Goal: Task Accomplishment & Management: Manage account settings

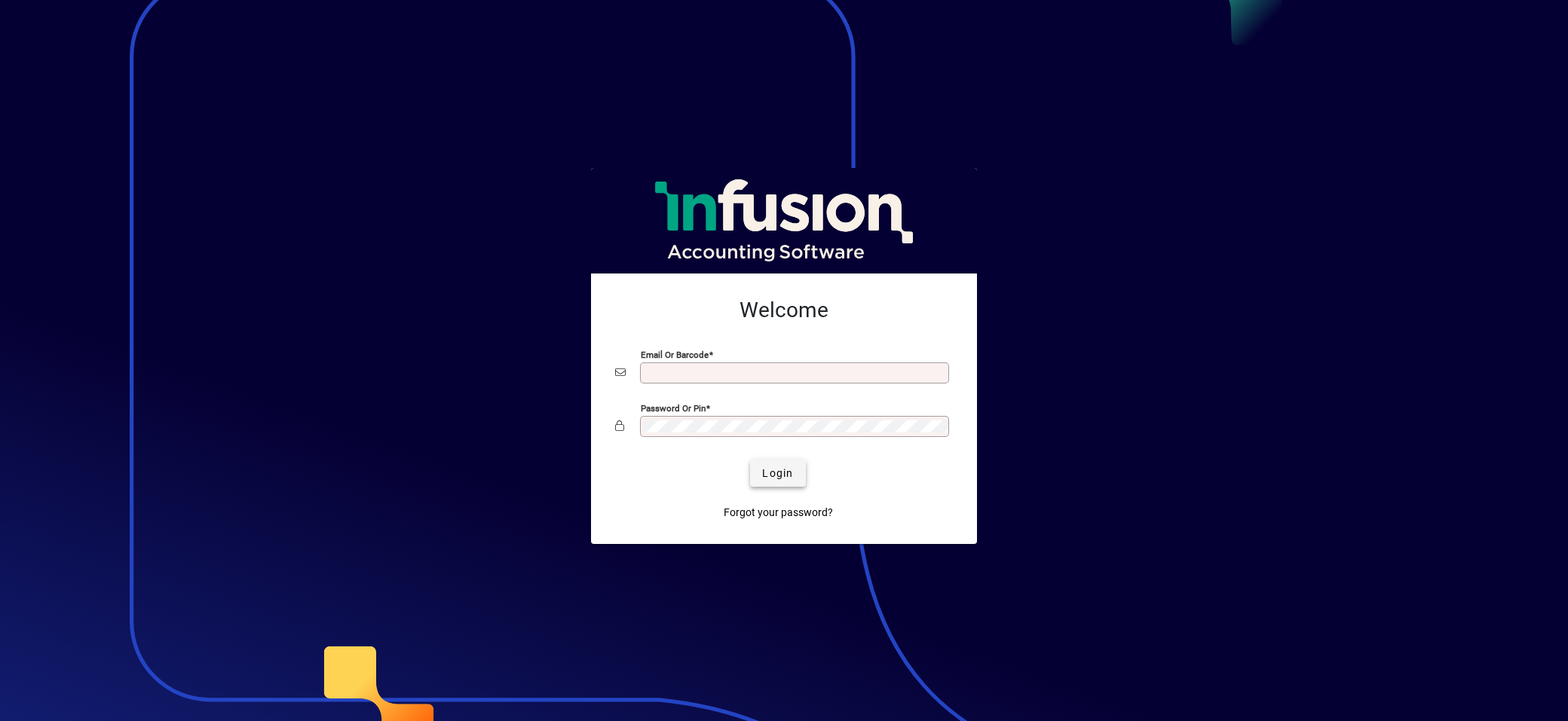
type input "**********"
click at [782, 490] on span "submit" at bounding box center [777, 473] width 55 height 36
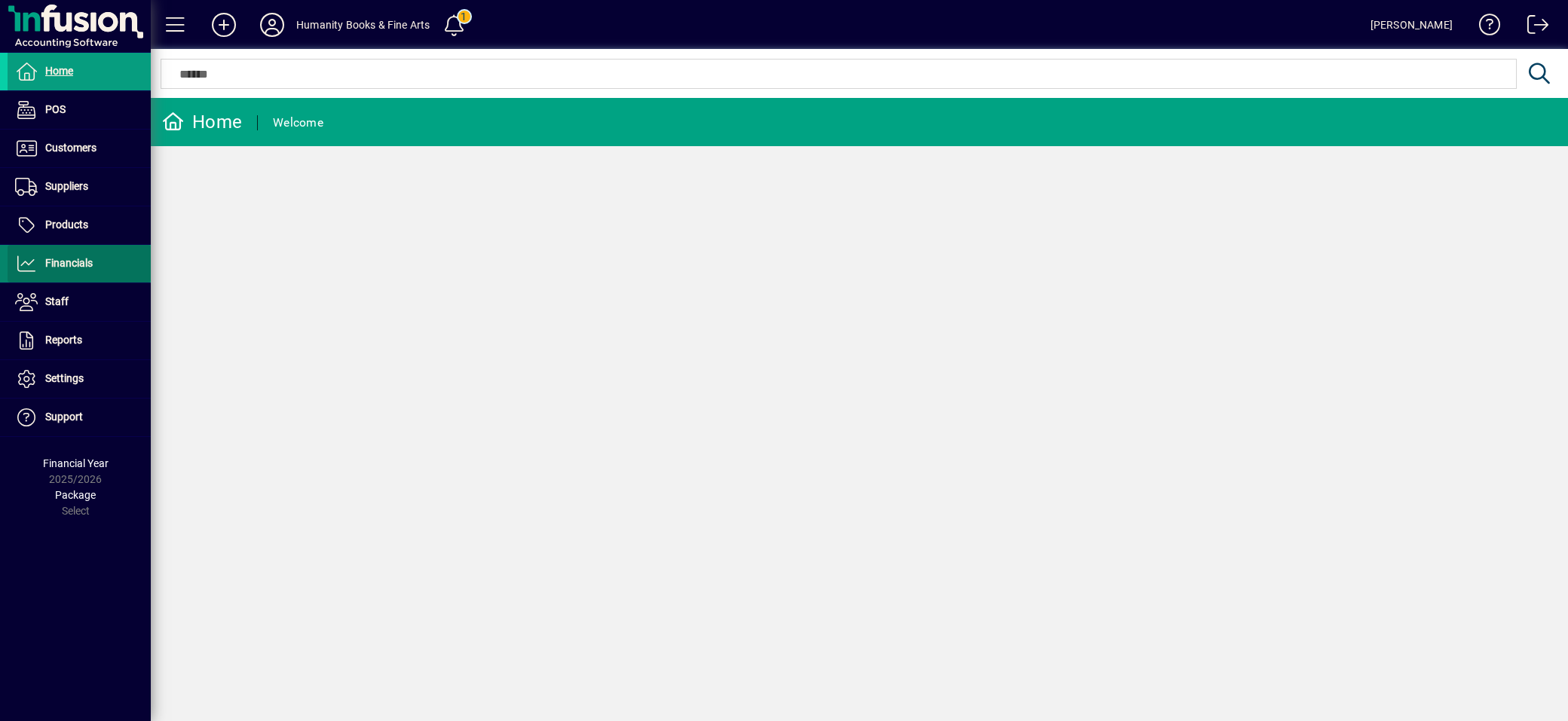
click at [65, 260] on span "Financials" at bounding box center [69, 262] width 47 height 12
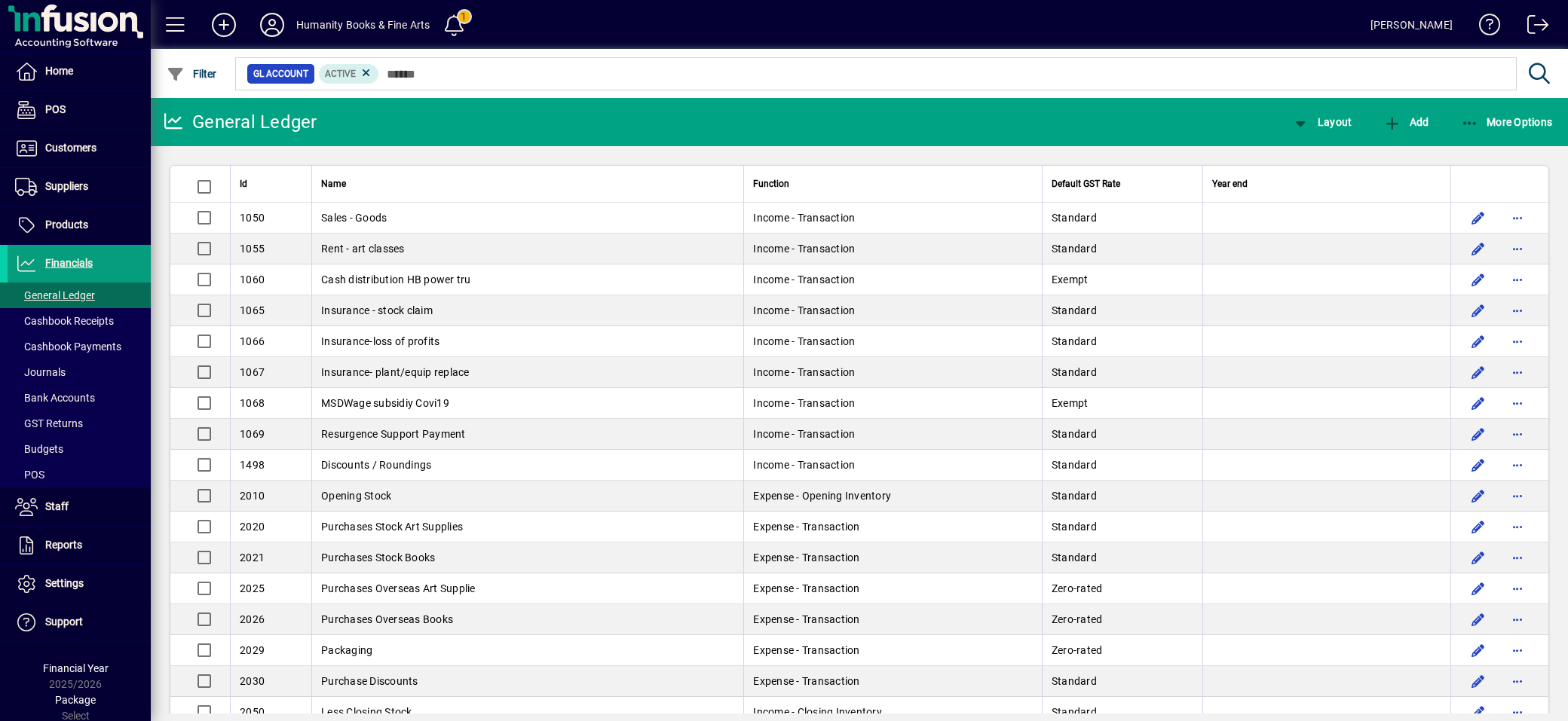
drag, startPoint x: 61, startPoint y: 384, endPoint x: 232, endPoint y: 347, distance: 175.0
click at [60, 385] on span at bounding box center [79, 397] width 143 height 36
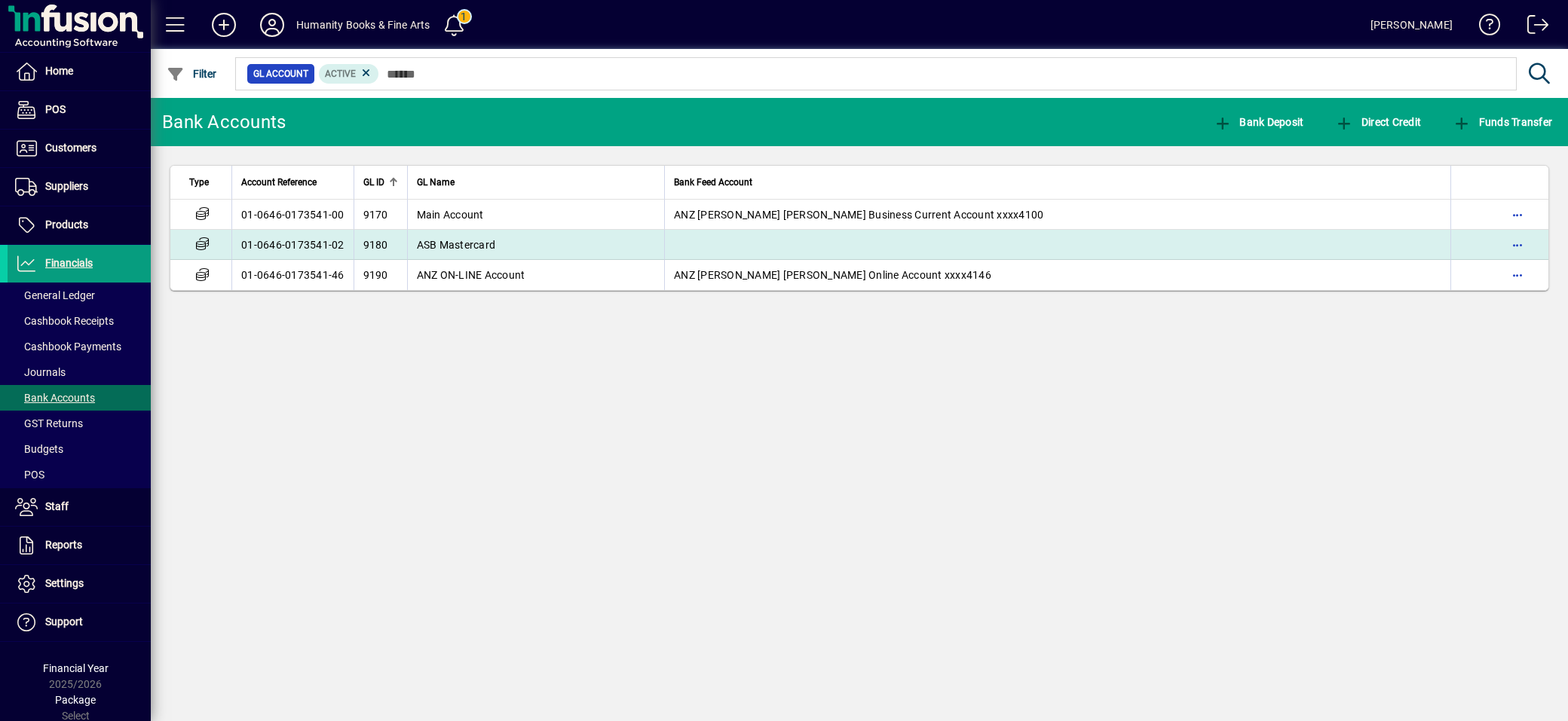
click at [514, 240] on td "ASB Mastercard" at bounding box center [535, 245] width 258 height 30
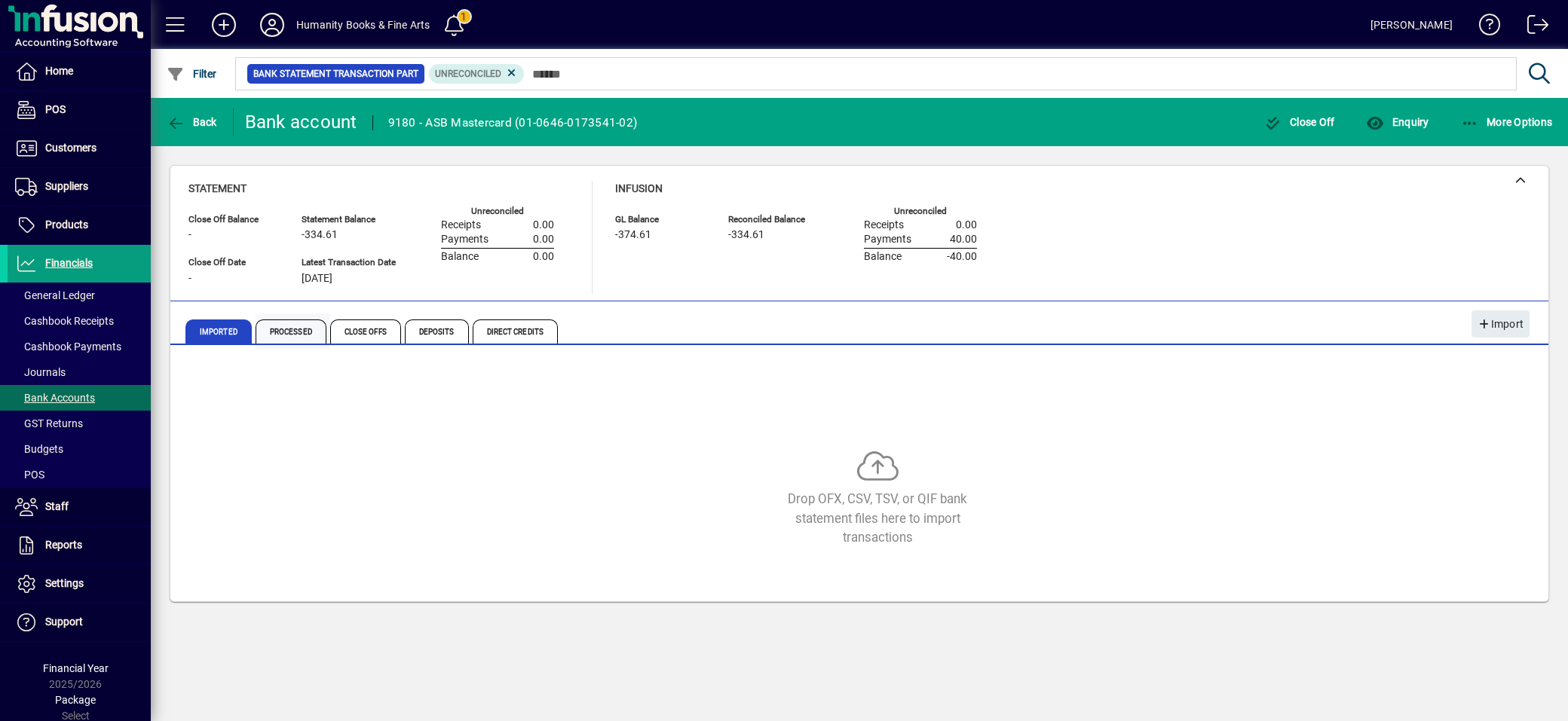
click at [296, 329] on span "Processed" at bounding box center [291, 331] width 71 height 24
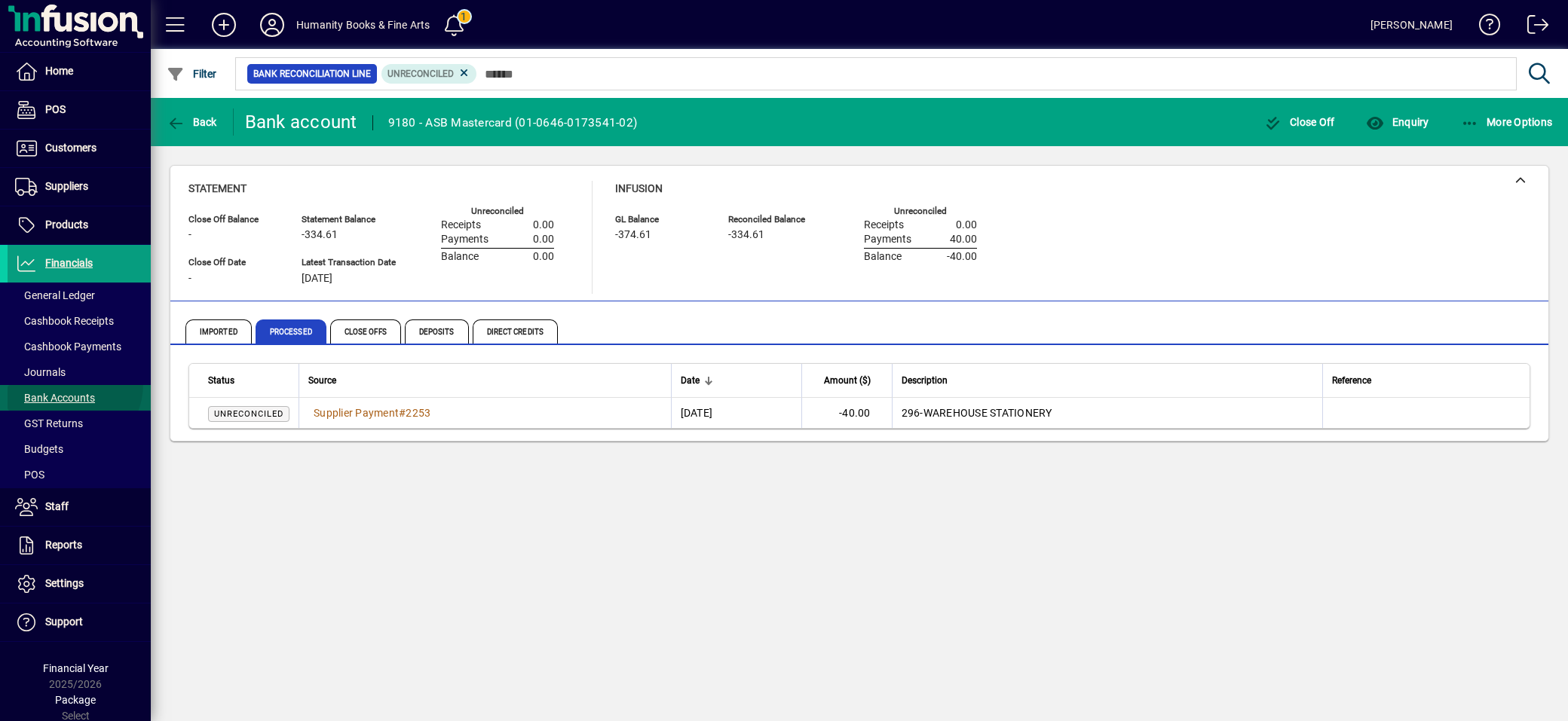
click at [65, 384] on span at bounding box center [79, 397] width 143 height 36
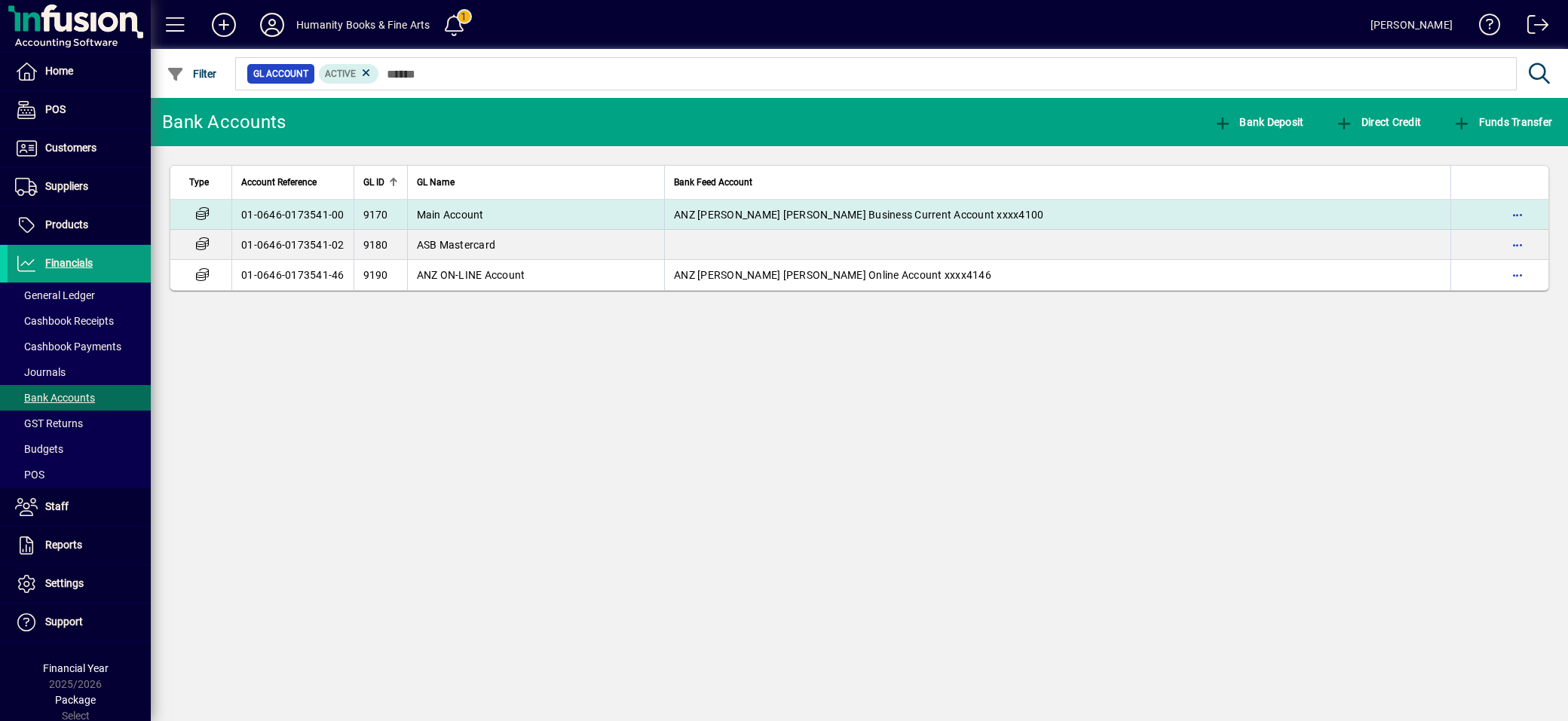
click at [443, 204] on td "Main Account" at bounding box center [535, 215] width 258 height 30
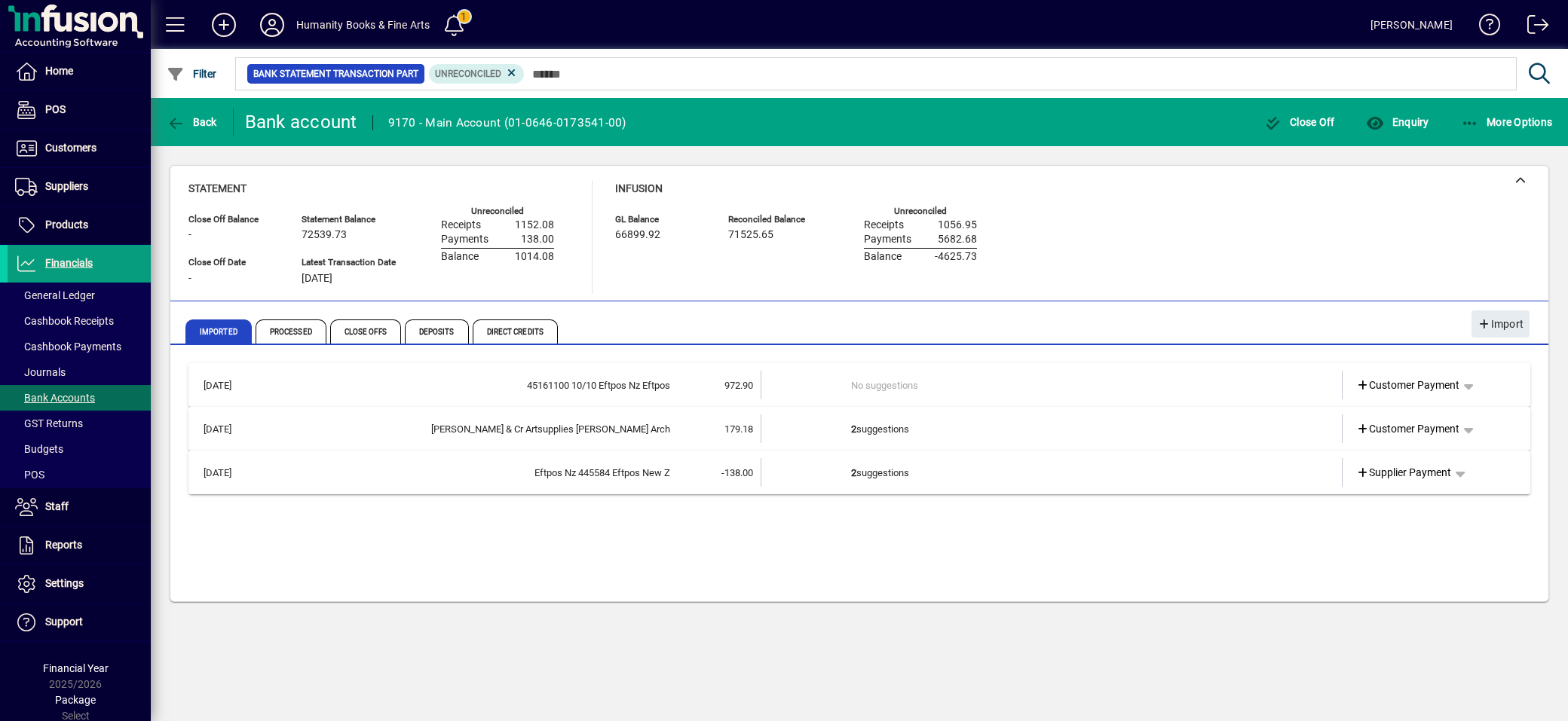
click at [1072, 426] on td "2 suggestions" at bounding box center [1052, 429] width 403 height 29
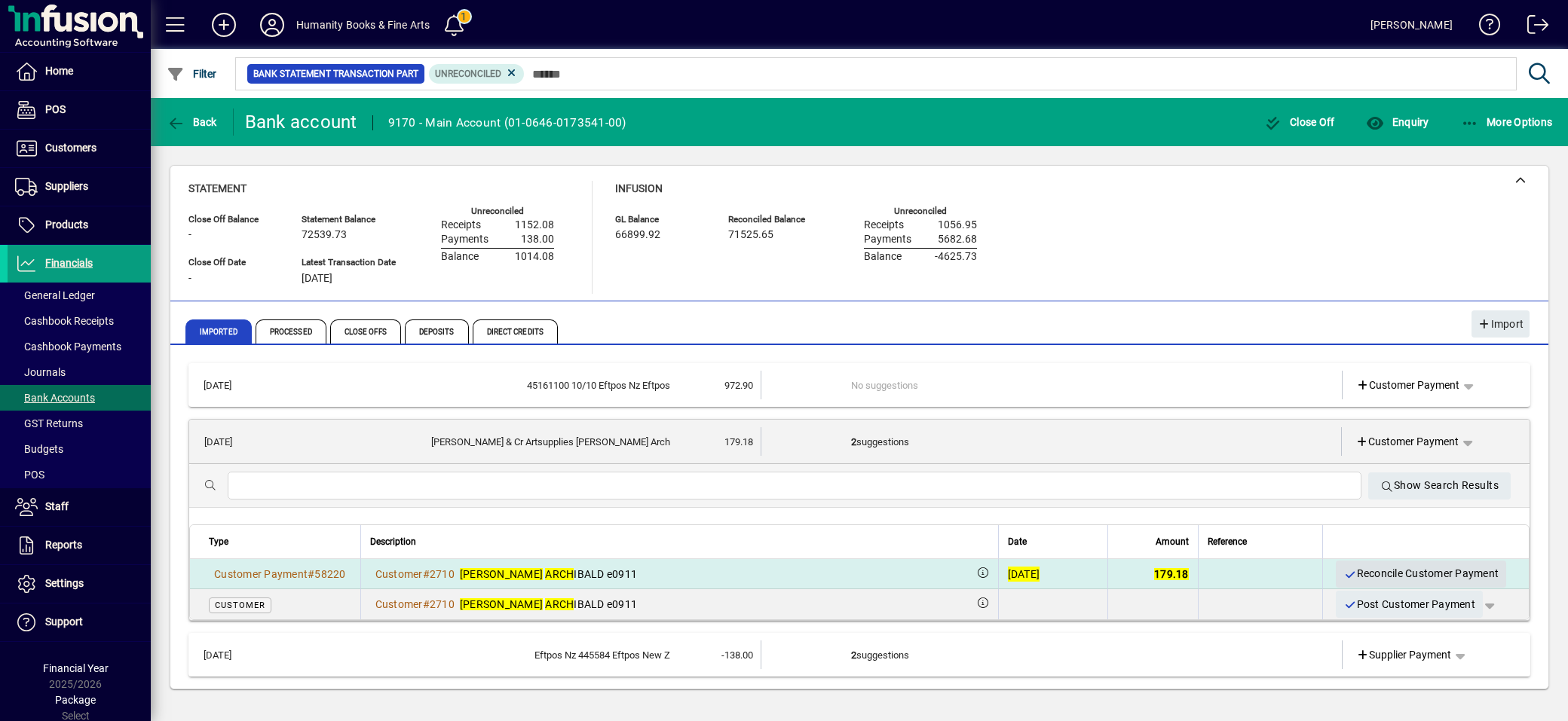
click at [1371, 570] on span "Reconcile Customer Payment" at bounding box center [1420, 573] width 155 height 25
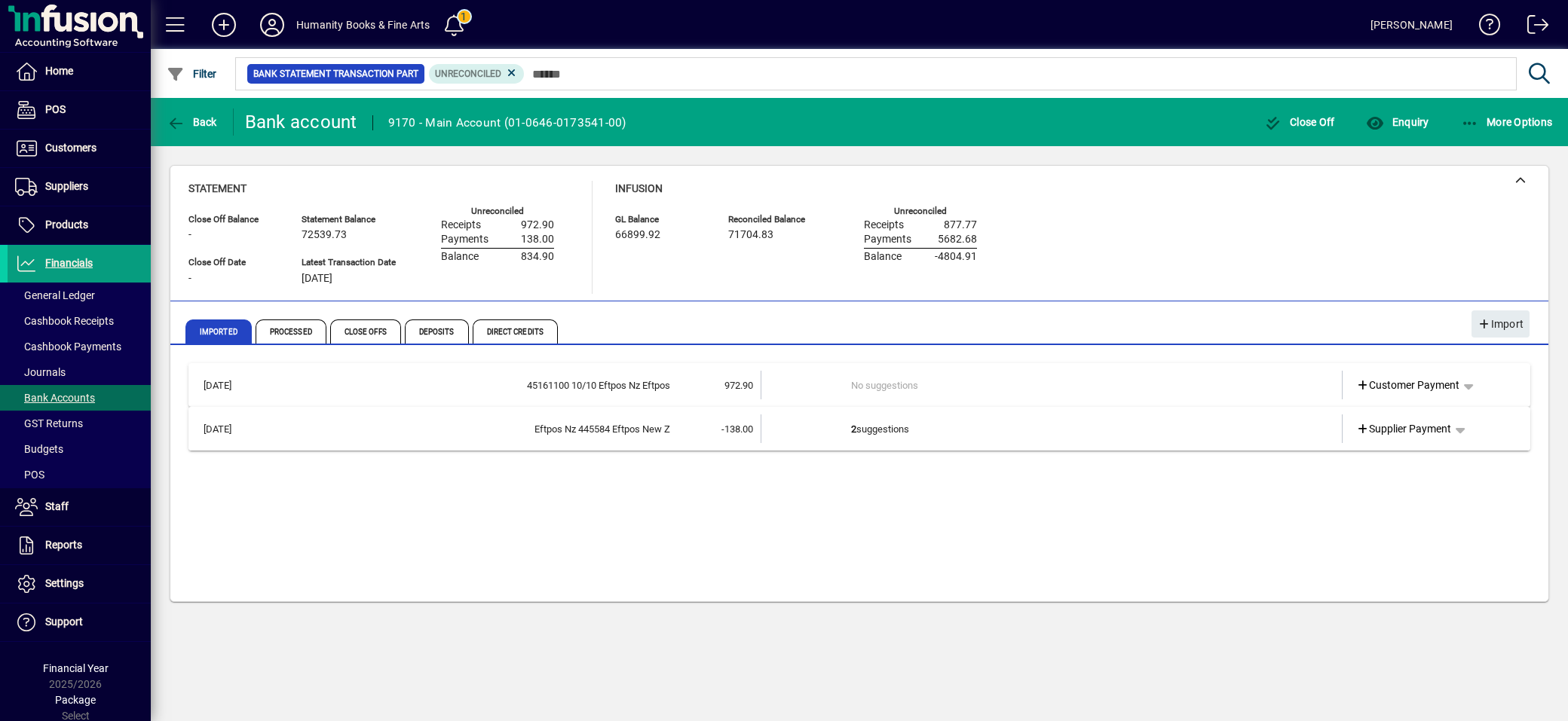
click at [1006, 424] on td "2 suggestions" at bounding box center [1052, 429] width 403 height 29
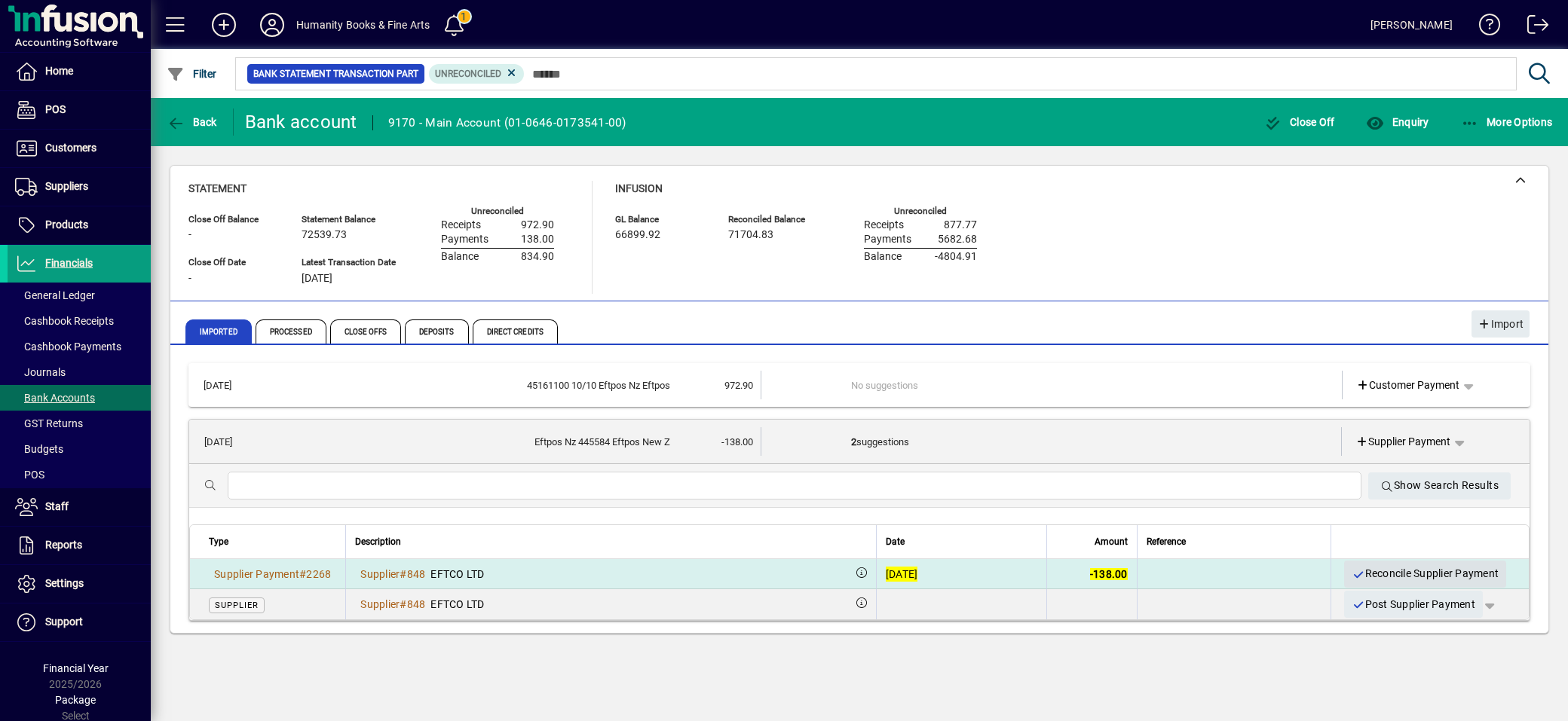
click at [1373, 566] on span "Reconcile Supplier Payment" at bounding box center [1425, 573] width 147 height 25
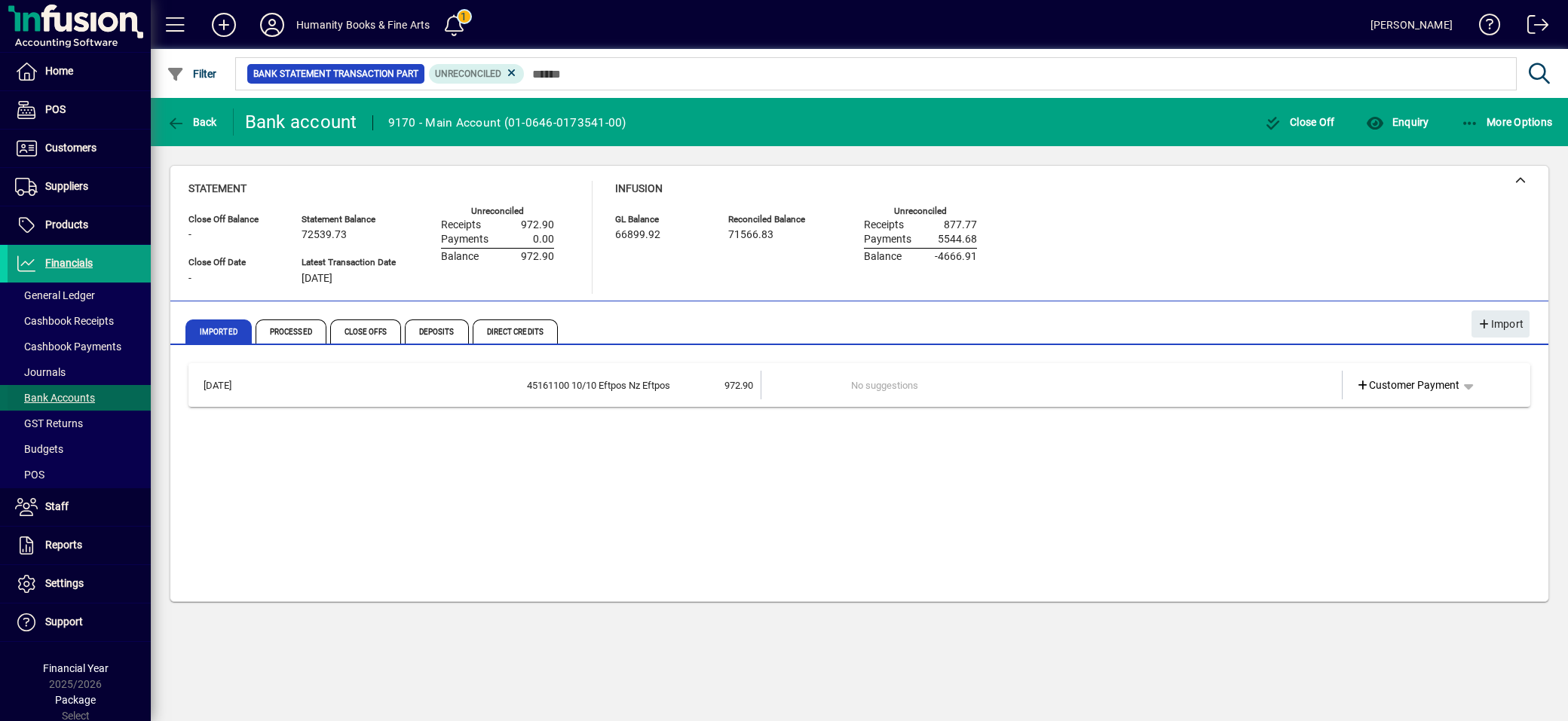
click at [61, 394] on span "Bank Accounts" at bounding box center [55, 397] width 80 height 12
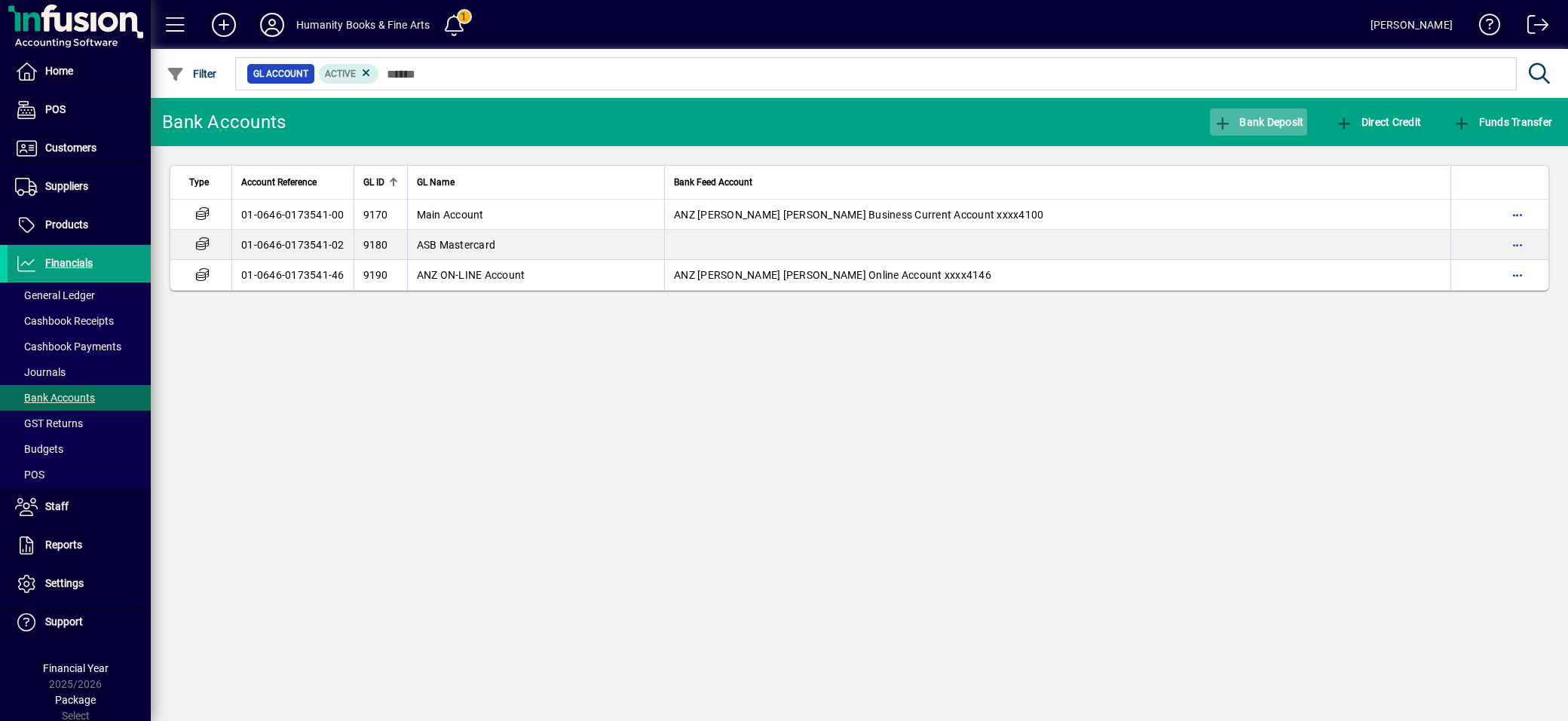
click at [1247, 113] on span "button" at bounding box center [1258, 122] width 98 height 36
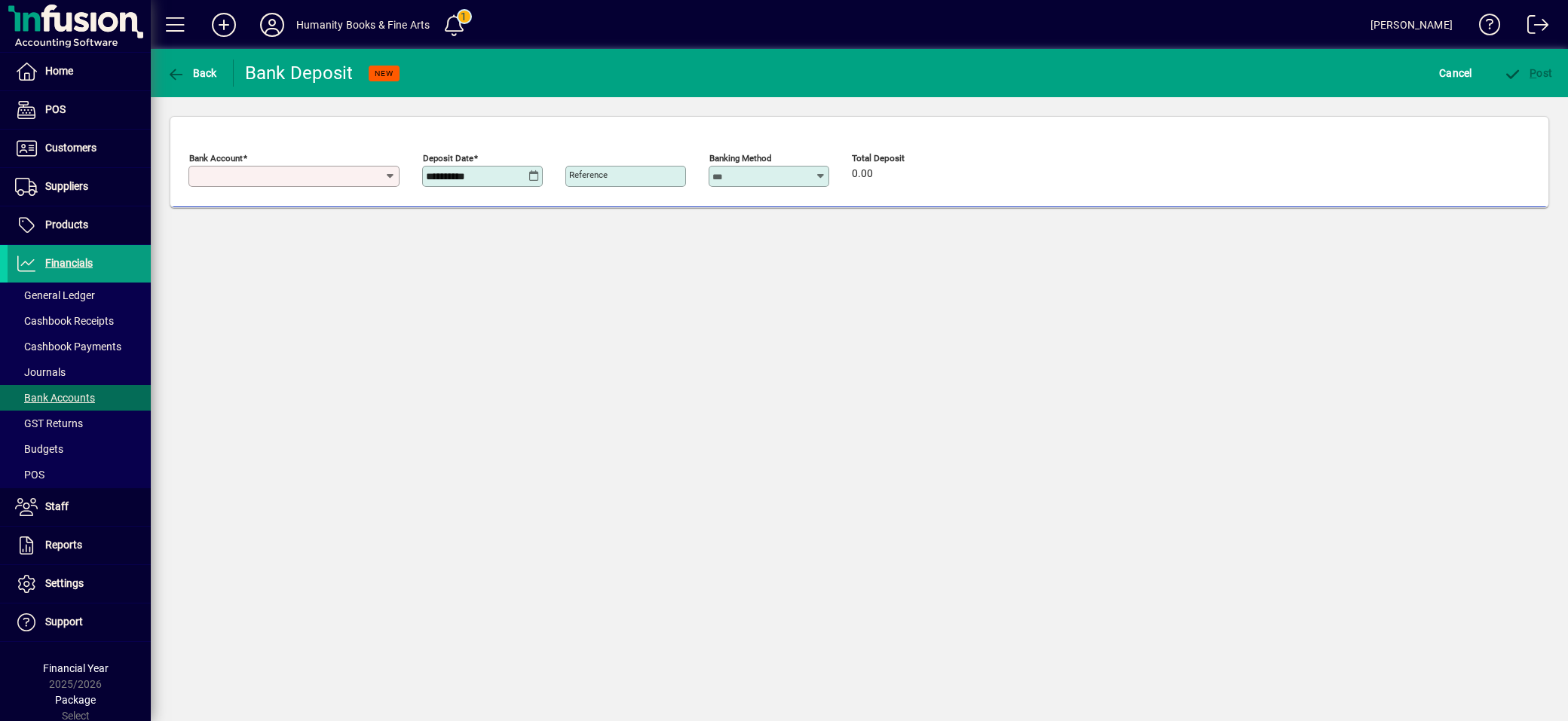
type input "**********"
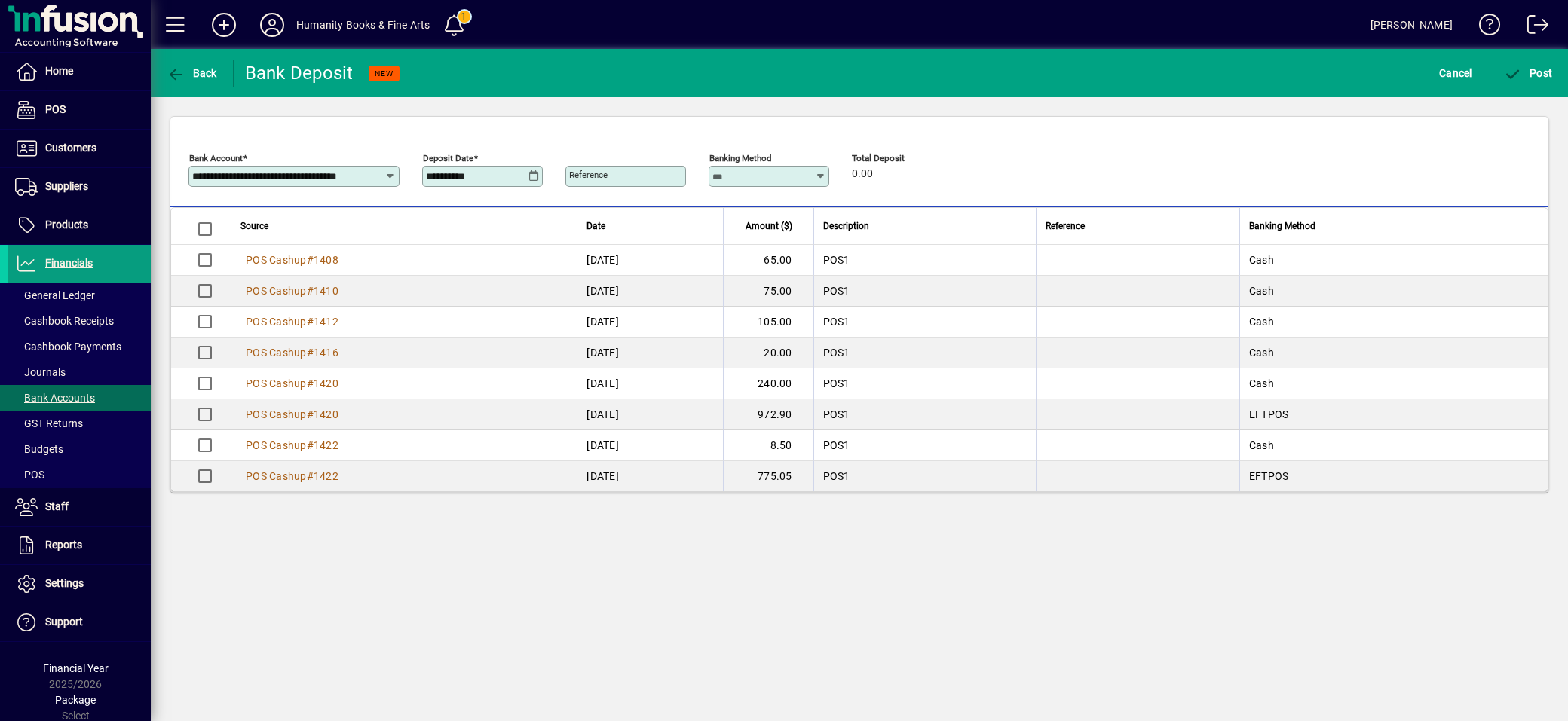
click at [529, 177] on icon at bounding box center [534, 176] width 11 height 12
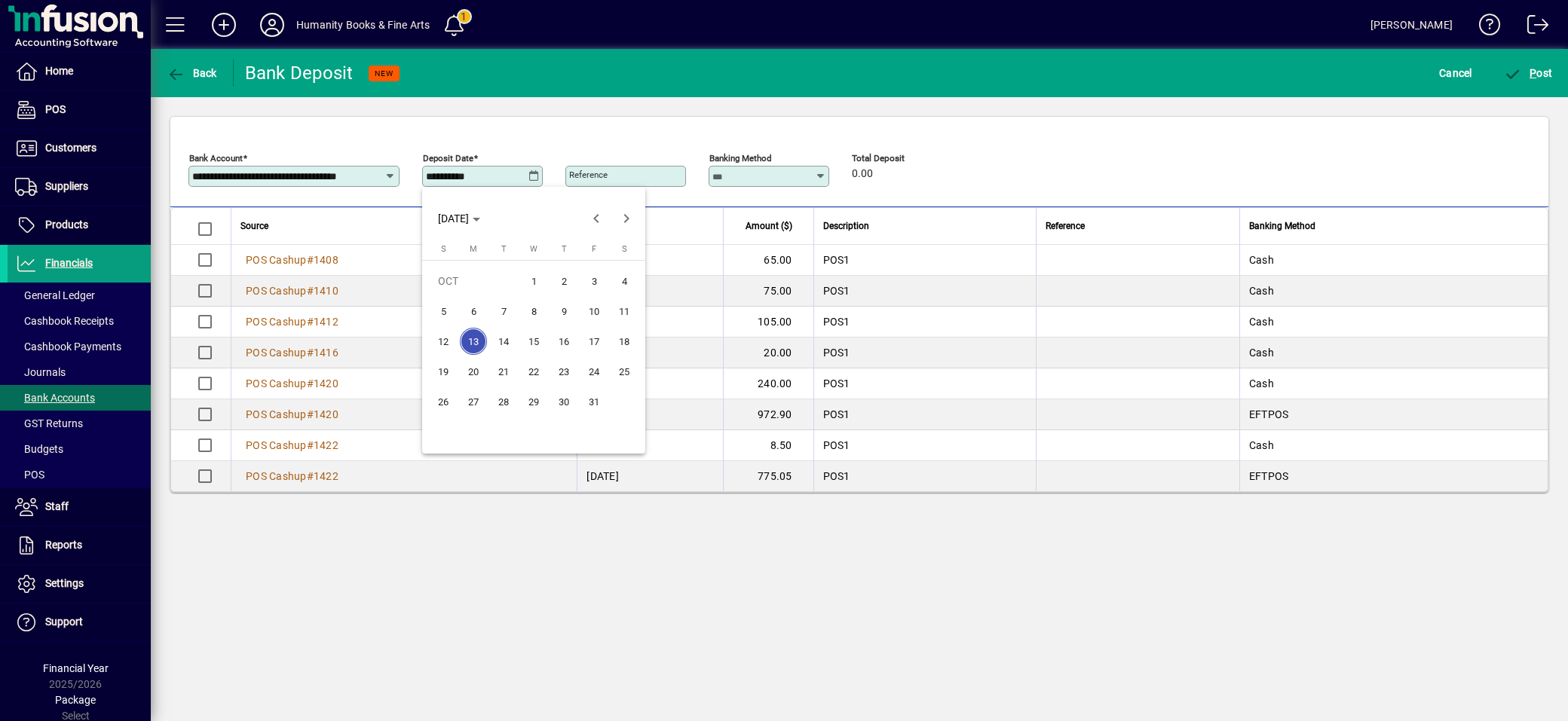
click at [588, 304] on span "10" at bounding box center [594, 311] width 27 height 27
type input "**********"
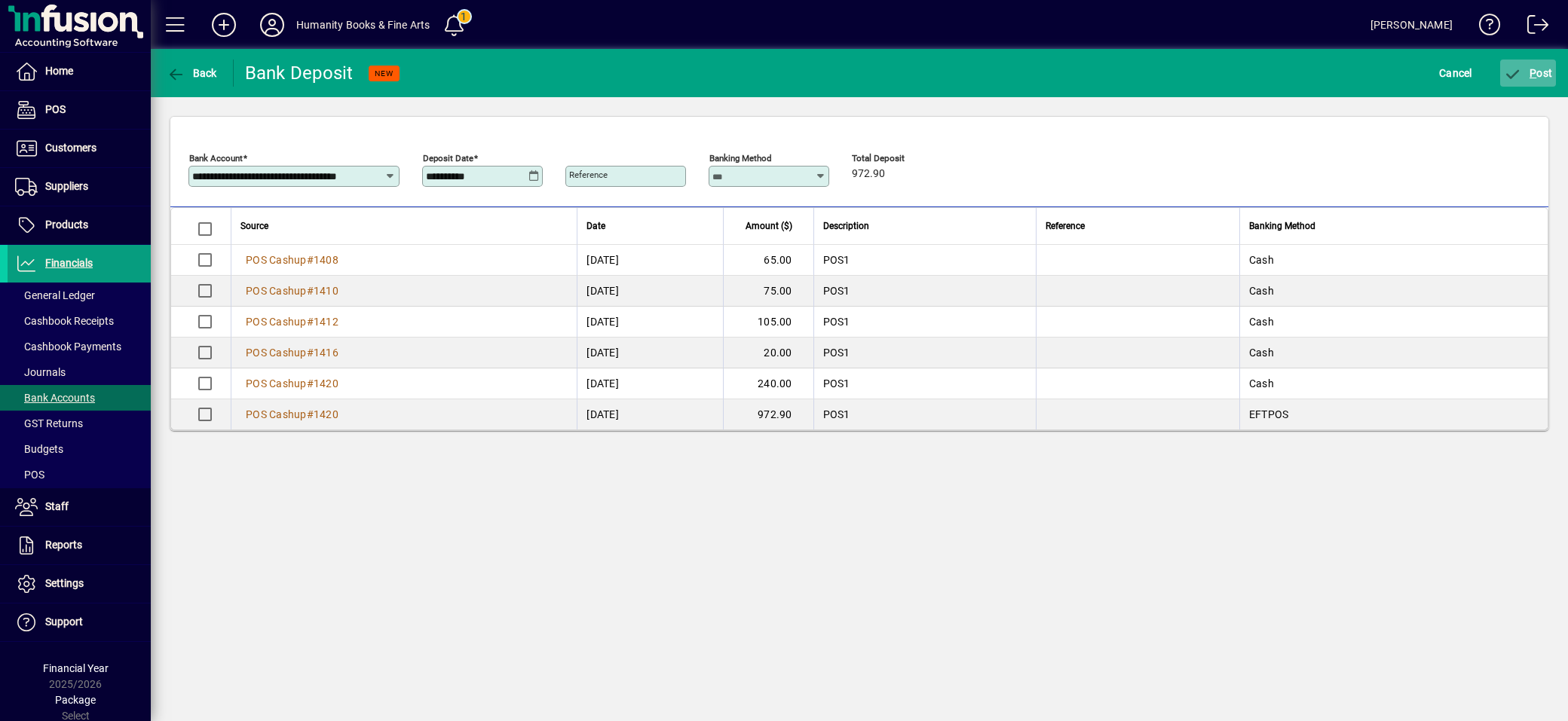
click at [1541, 77] on span "P ost" at bounding box center [1528, 73] width 49 height 12
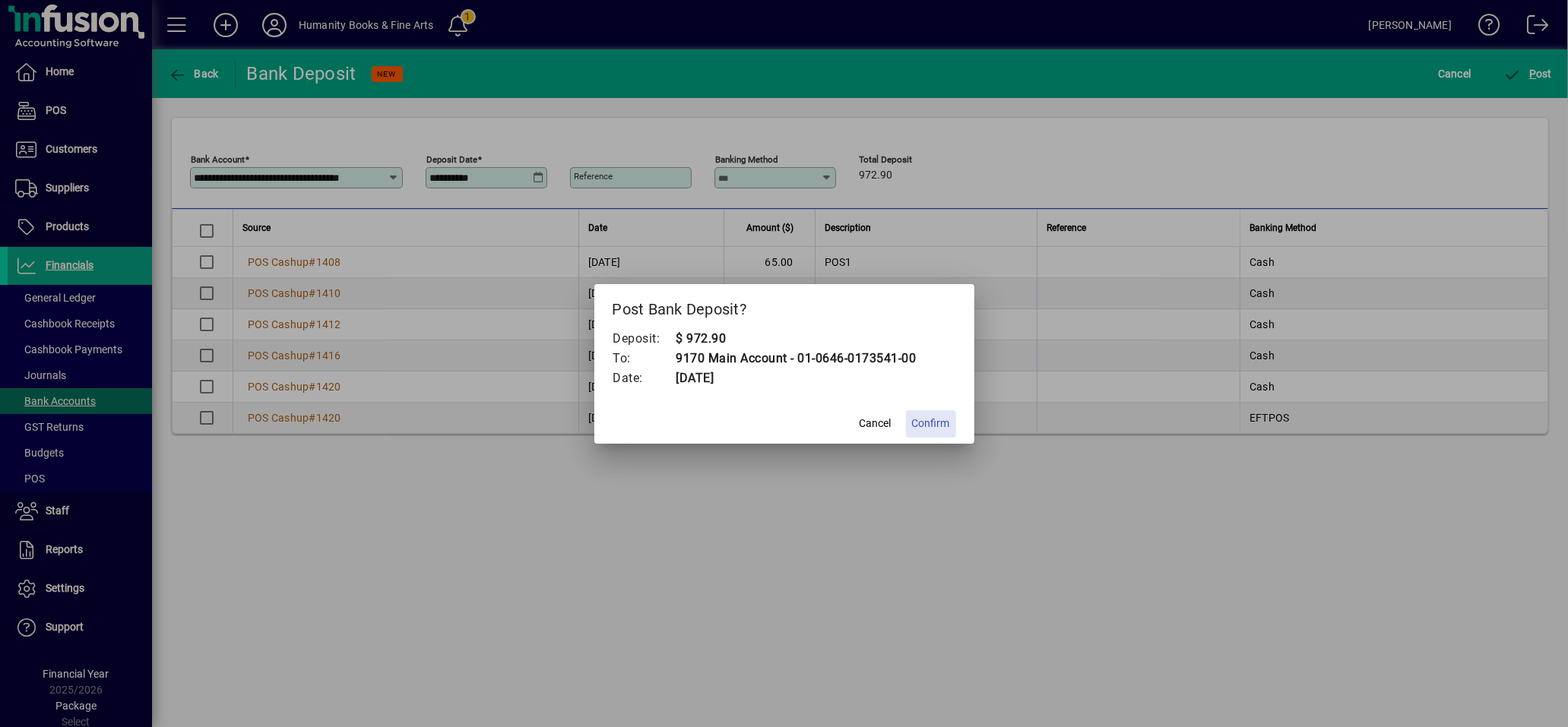
click at [944, 424] on span "Confirm" at bounding box center [931, 423] width 38 height 16
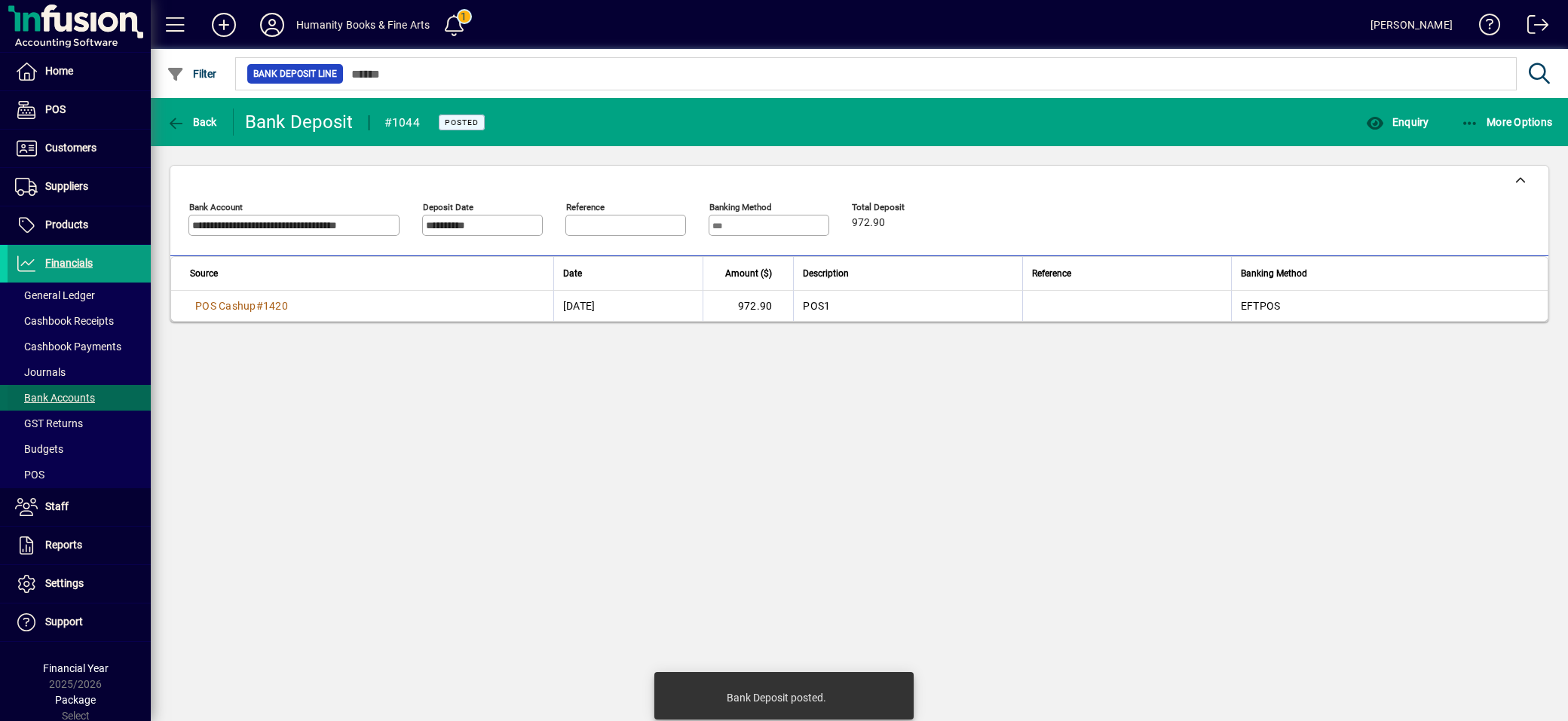
click at [95, 398] on span "Bank Accounts" at bounding box center [55, 397] width 80 height 12
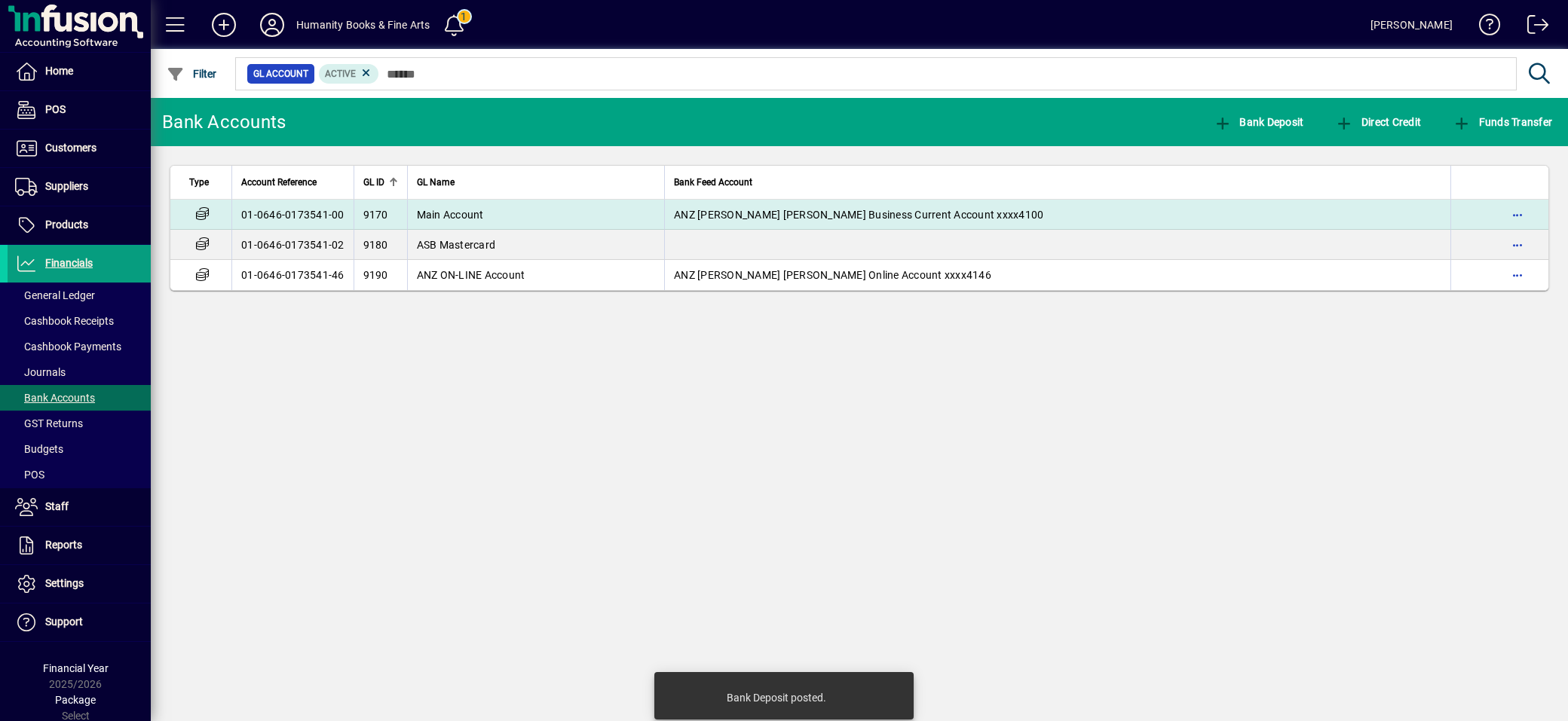
click at [466, 208] on span "Main Account" at bounding box center [450, 214] width 67 height 12
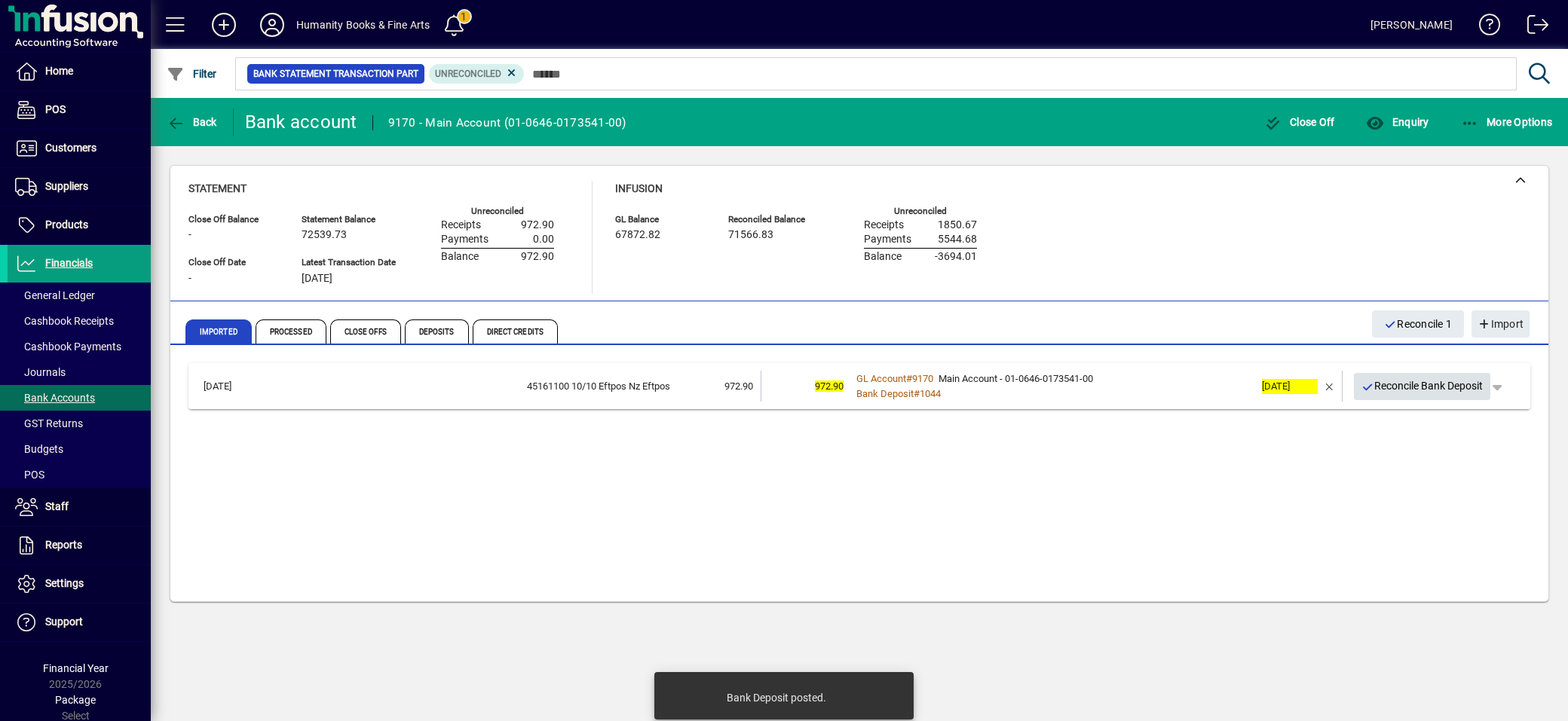
click at [1383, 380] on span "Reconcile Bank Deposit" at bounding box center [1422, 386] width 122 height 25
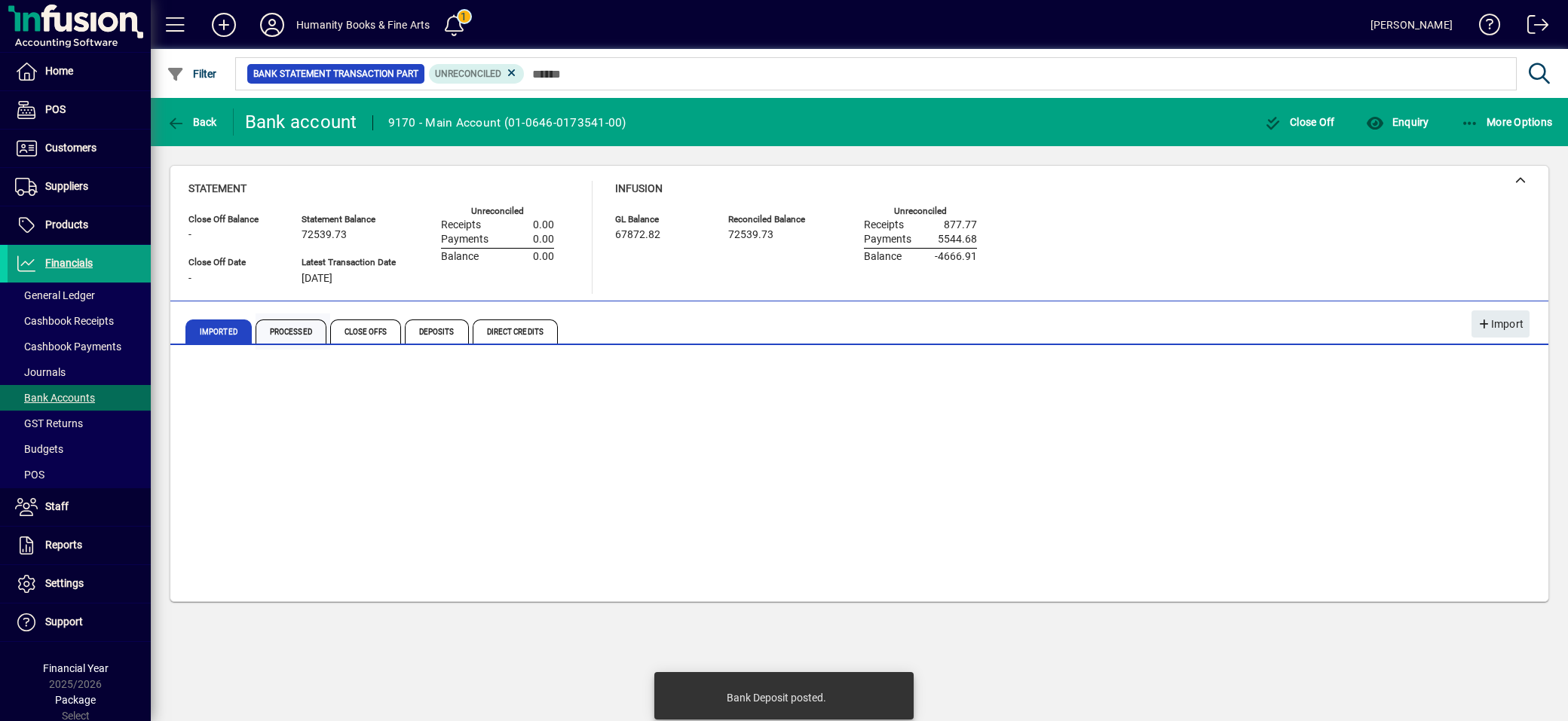
click at [300, 325] on span "Processed" at bounding box center [291, 331] width 71 height 24
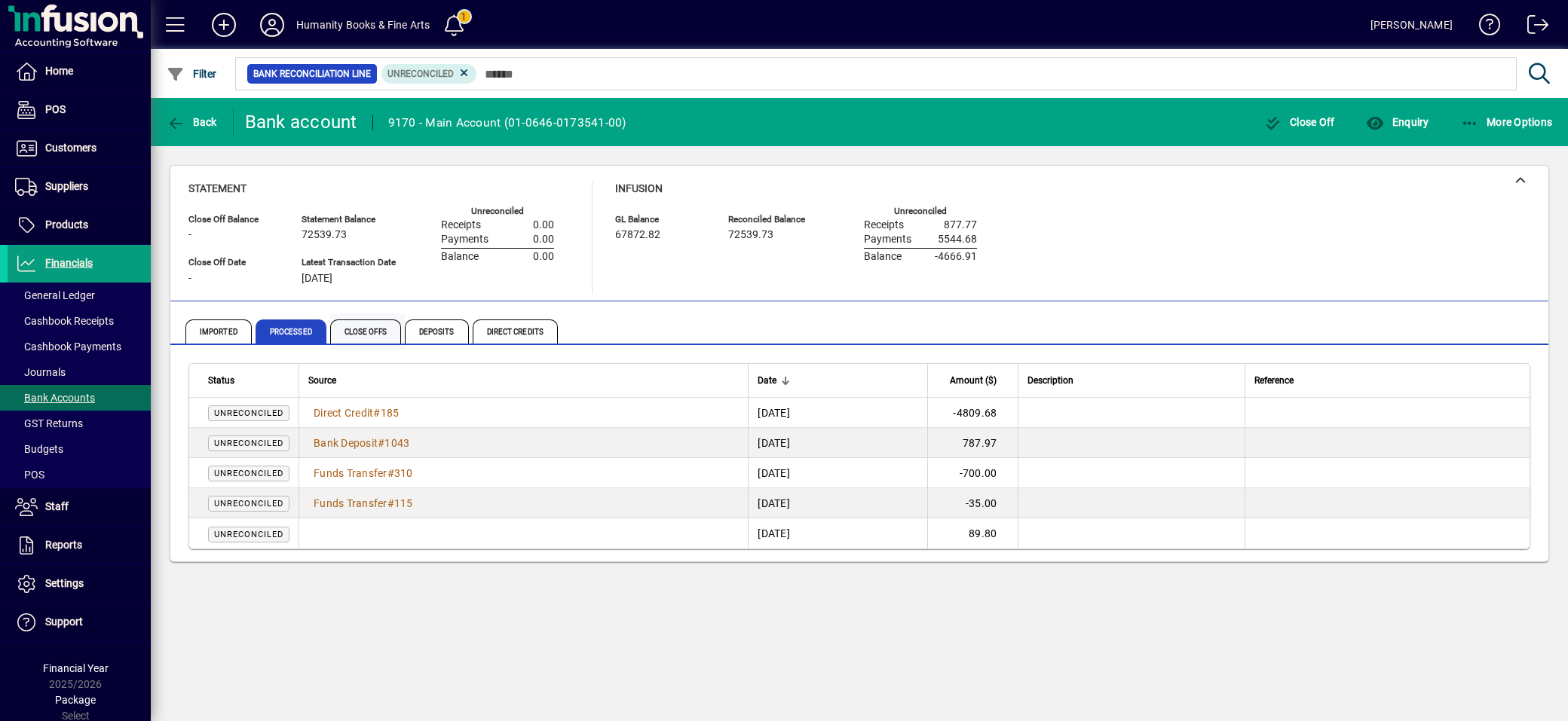
click at [377, 338] on span "Close Offs" at bounding box center [366, 331] width 71 height 24
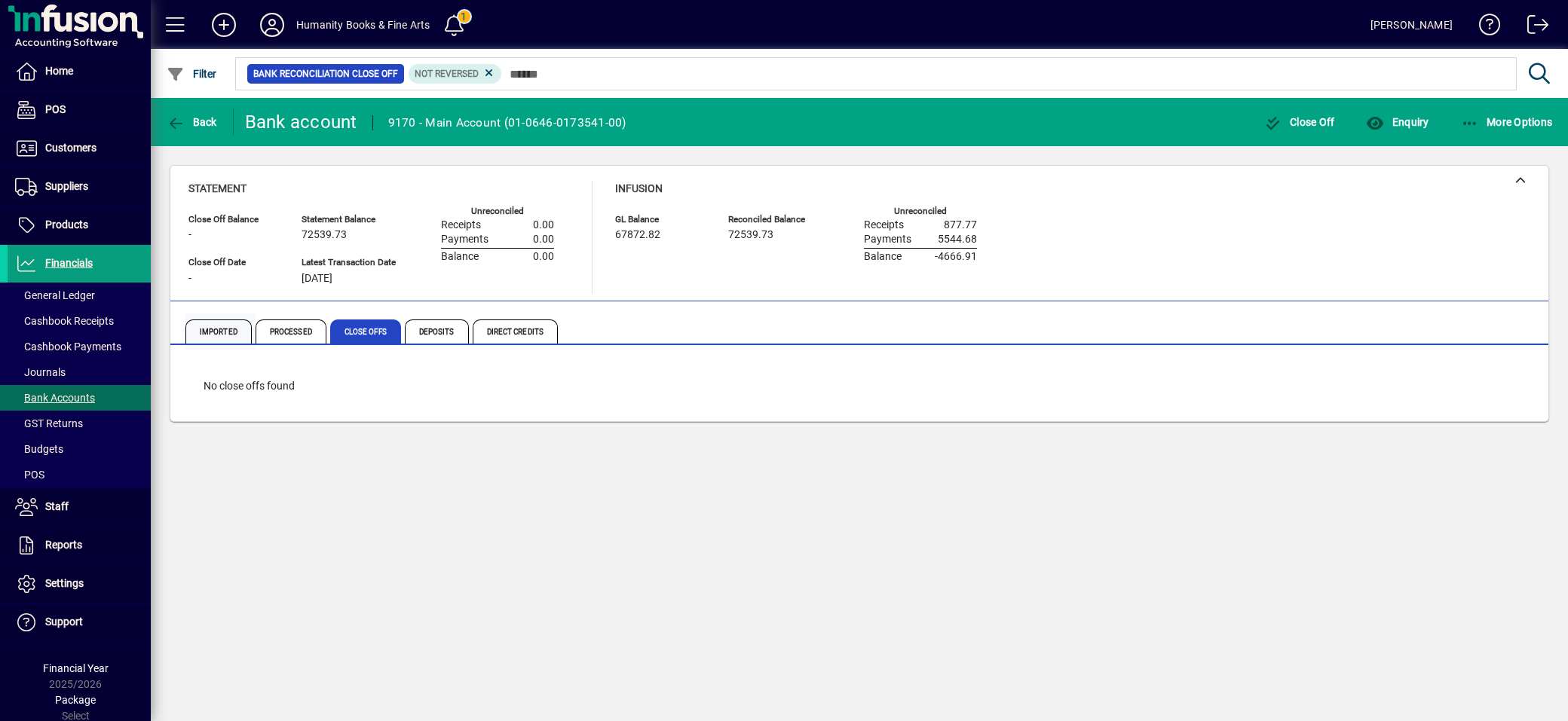
click at [194, 314] on span "Imported" at bounding box center [220, 331] width 70 height 36
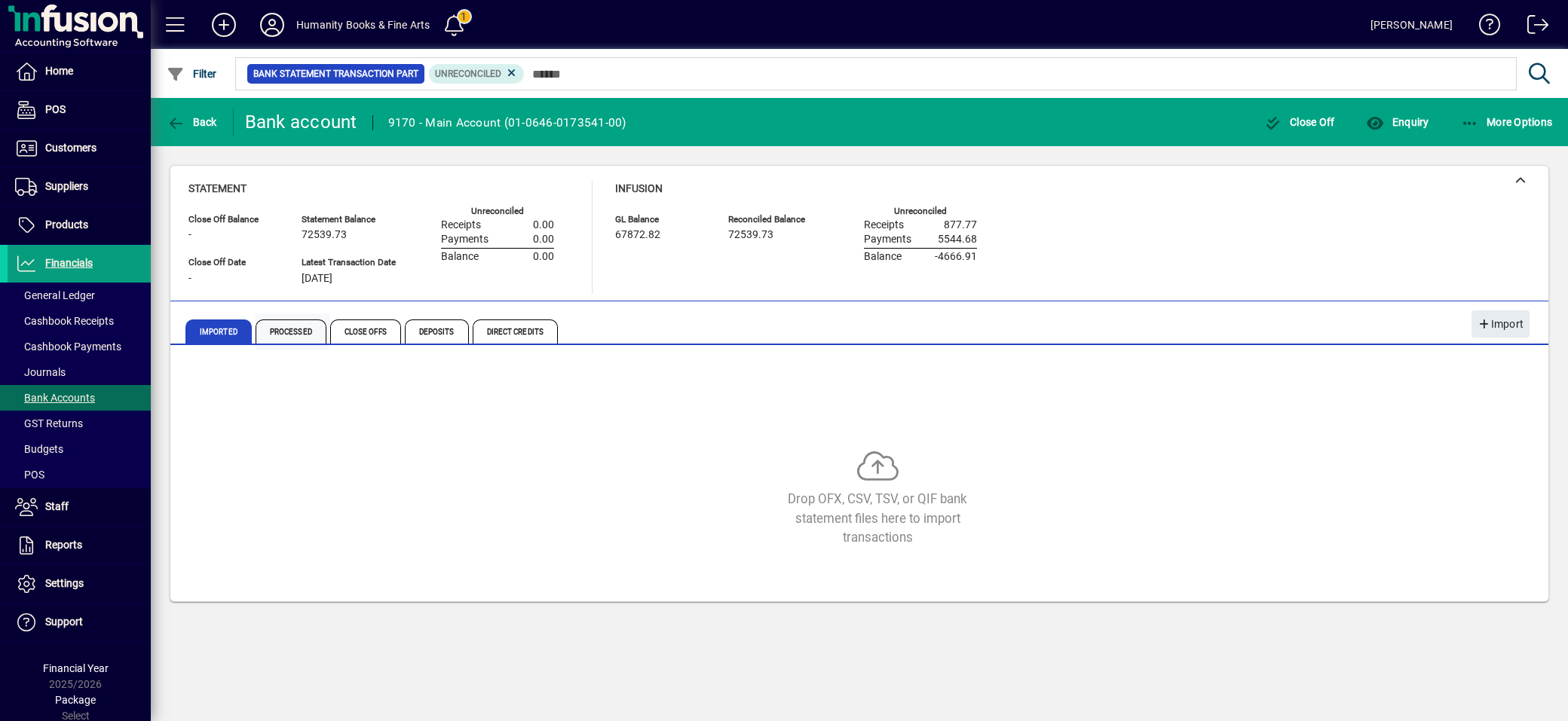
click at [260, 330] on span "Processed" at bounding box center [291, 331] width 71 height 24
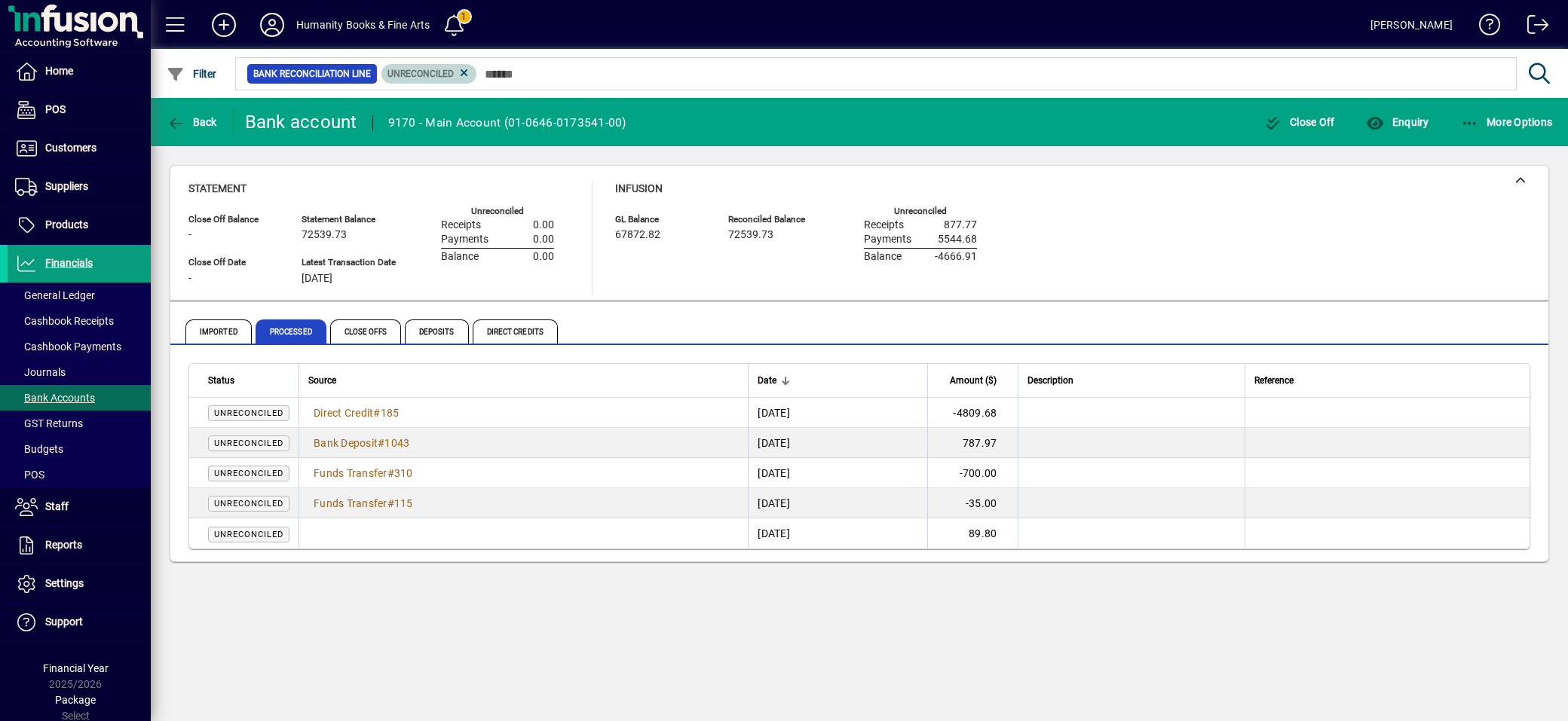
click at [466, 73] on icon at bounding box center [464, 73] width 14 height 14
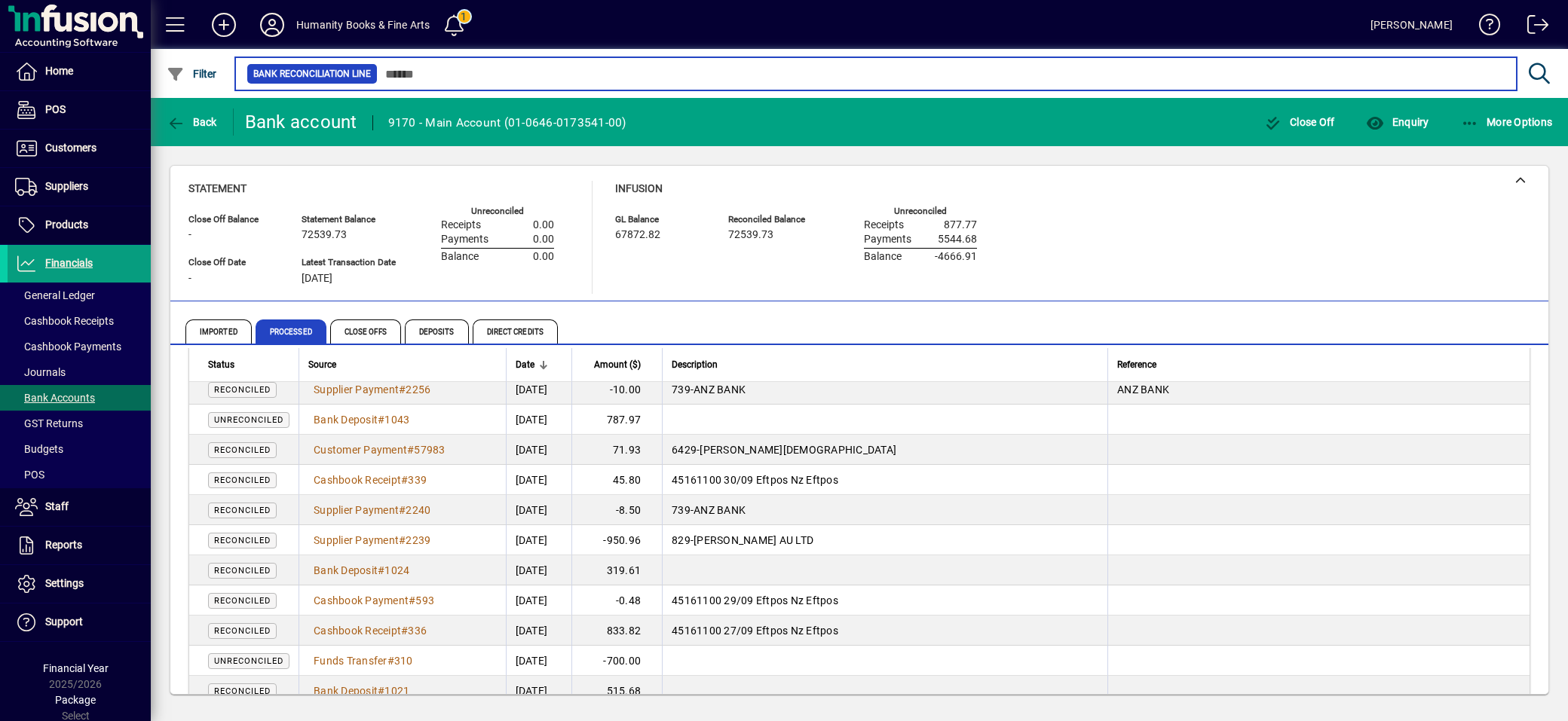
scroll to position [754, 0]
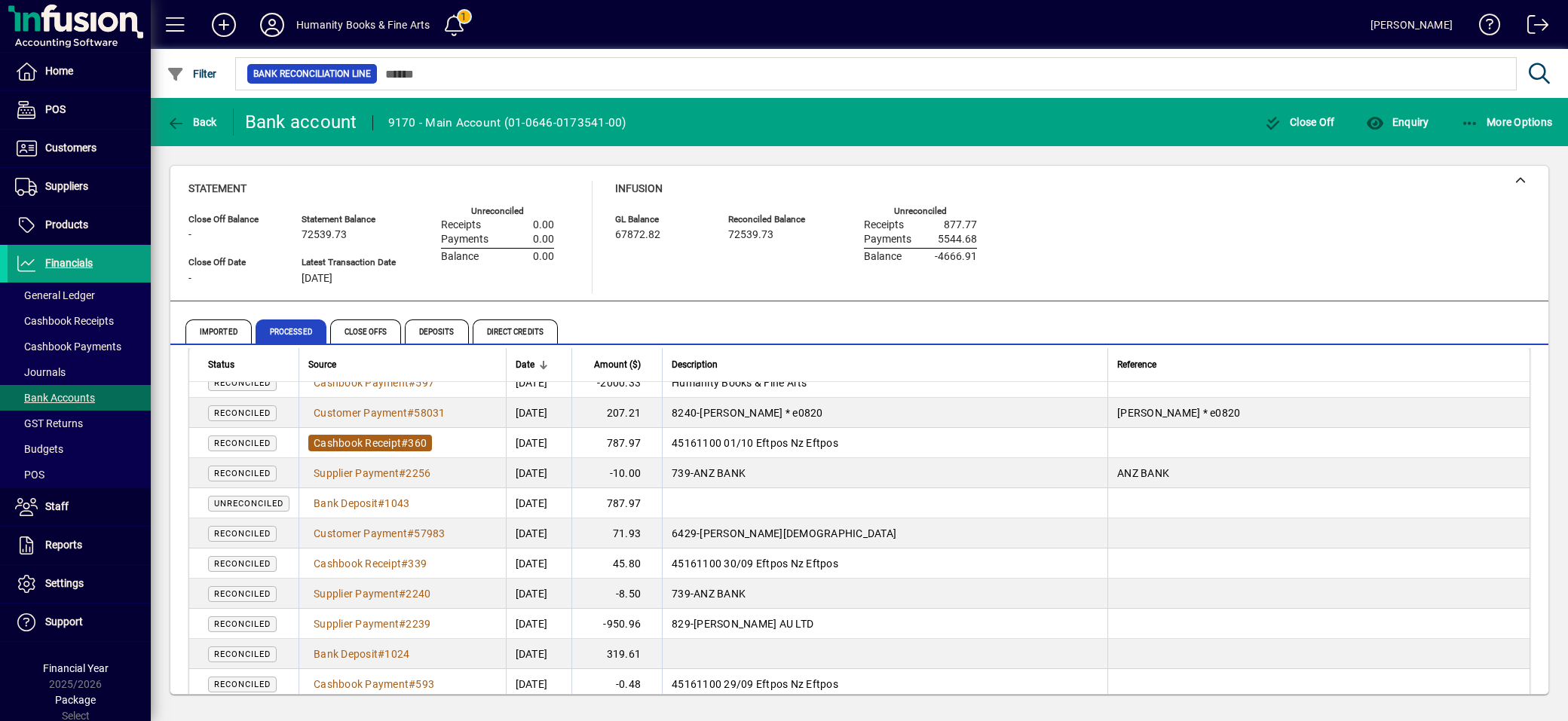
click at [380, 442] on span "Cashbook Receipt" at bounding box center [357, 443] width 87 height 12
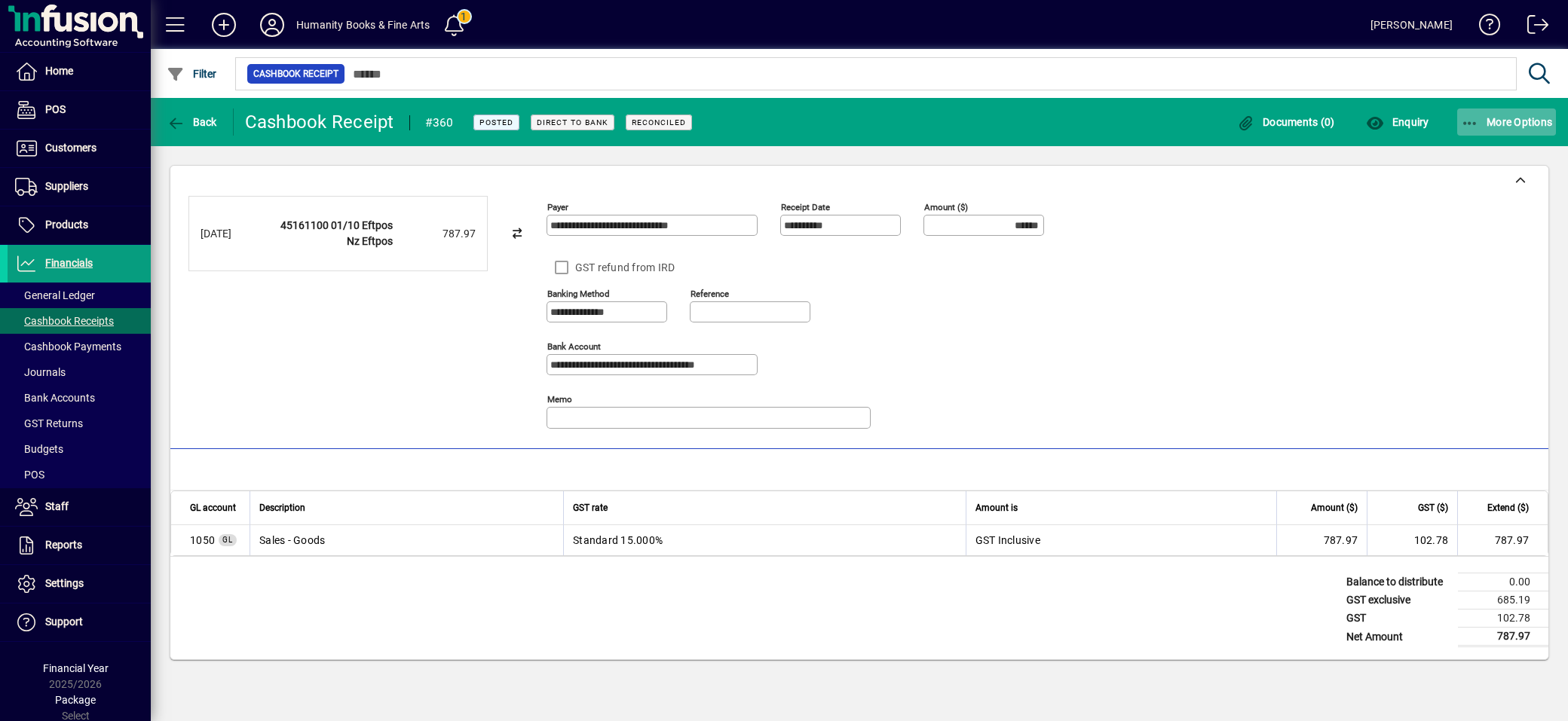
click at [1466, 119] on icon "button" at bounding box center [1470, 124] width 19 height 15
click at [1466, 156] on span "Reverse" at bounding box center [1493, 154] width 127 height 18
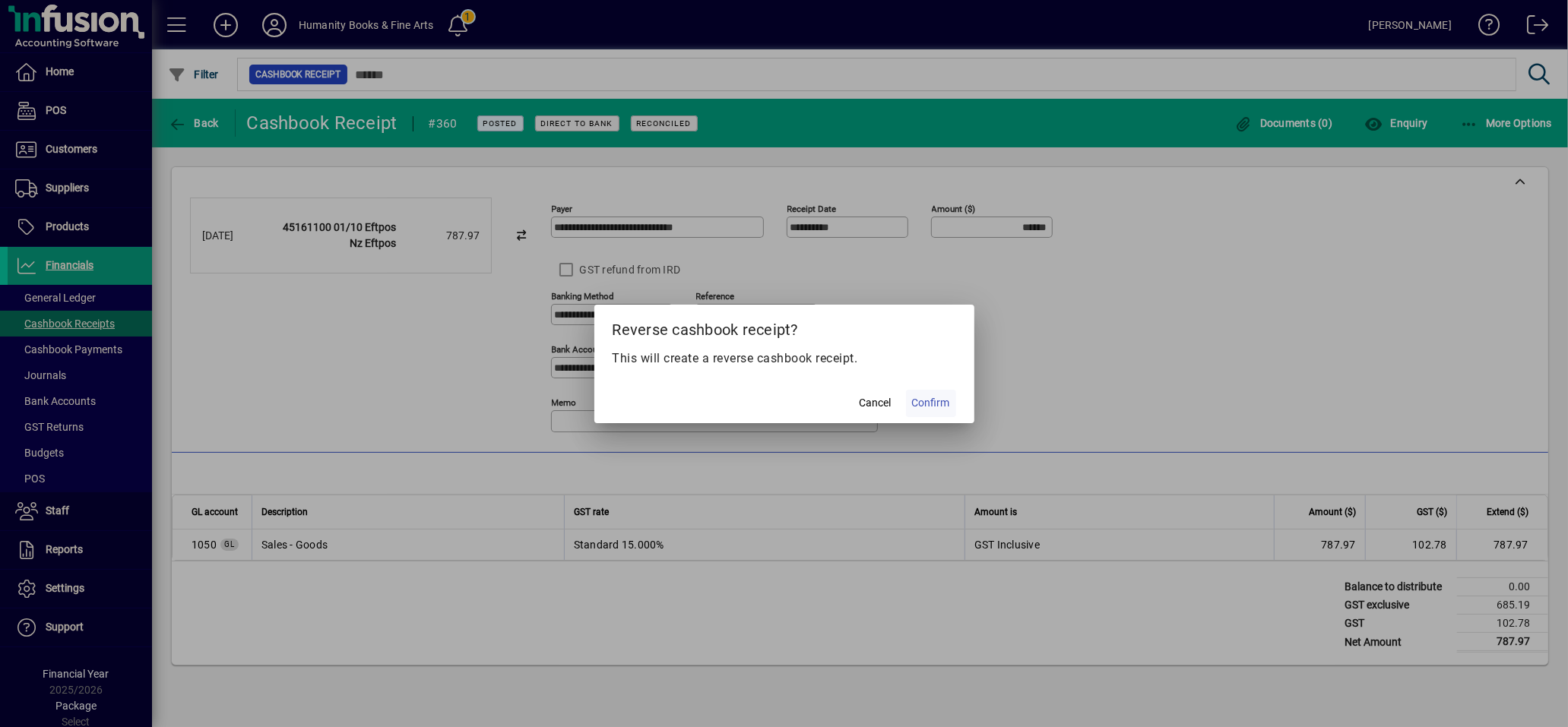
click at [928, 401] on span "Confirm" at bounding box center [931, 402] width 38 height 16
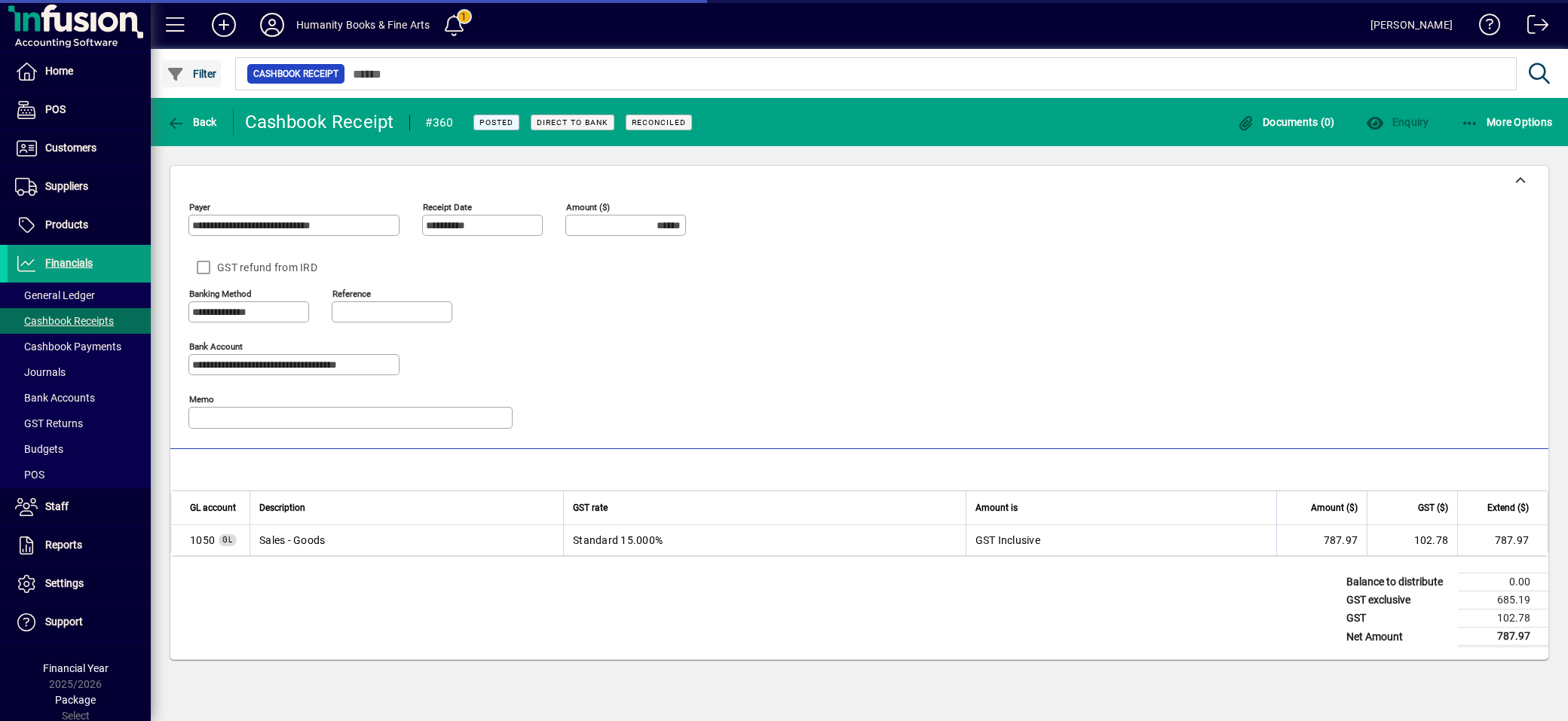
type input "*******"
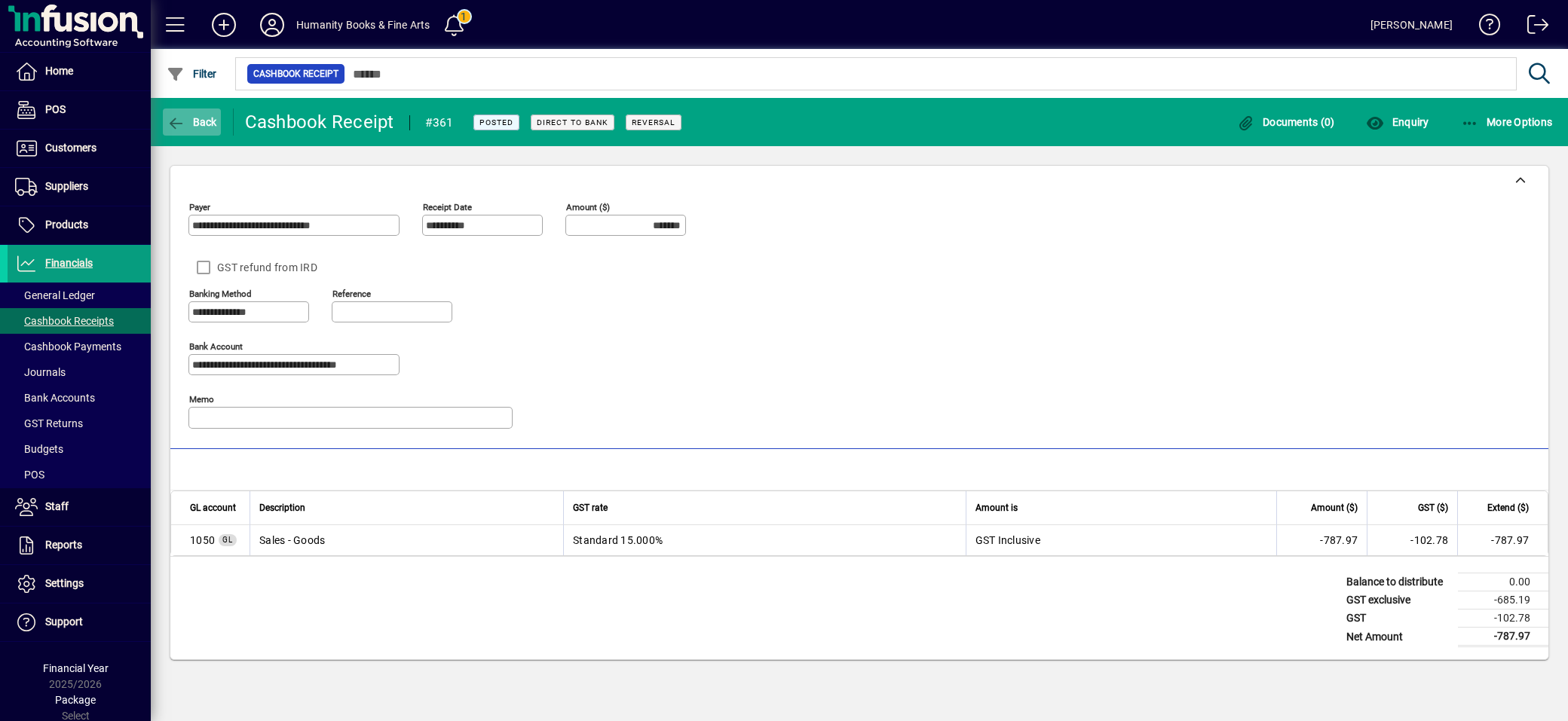
click at [190, 118] on span "Back" at bounding box center [192, 122] width 50 height 12
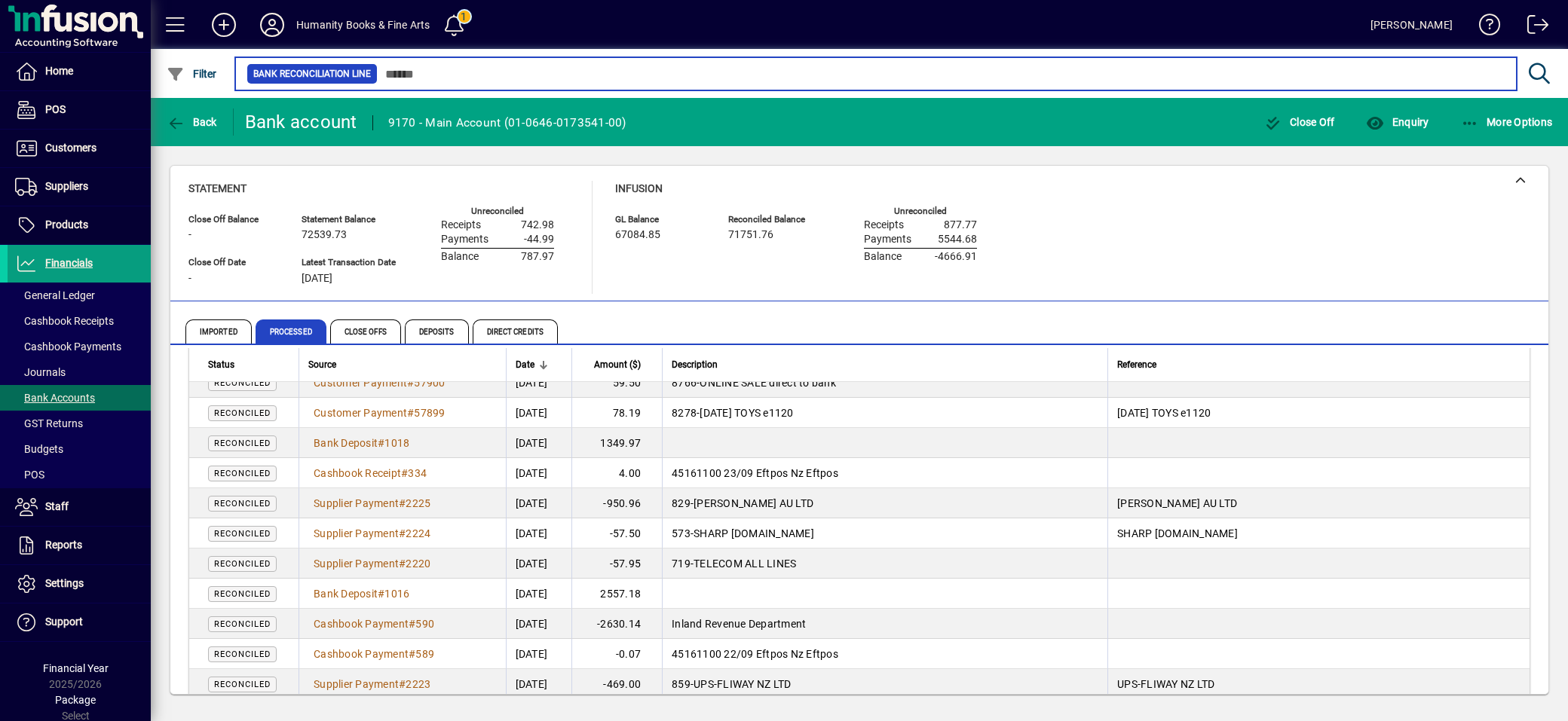
scroll to position [1088, 0]
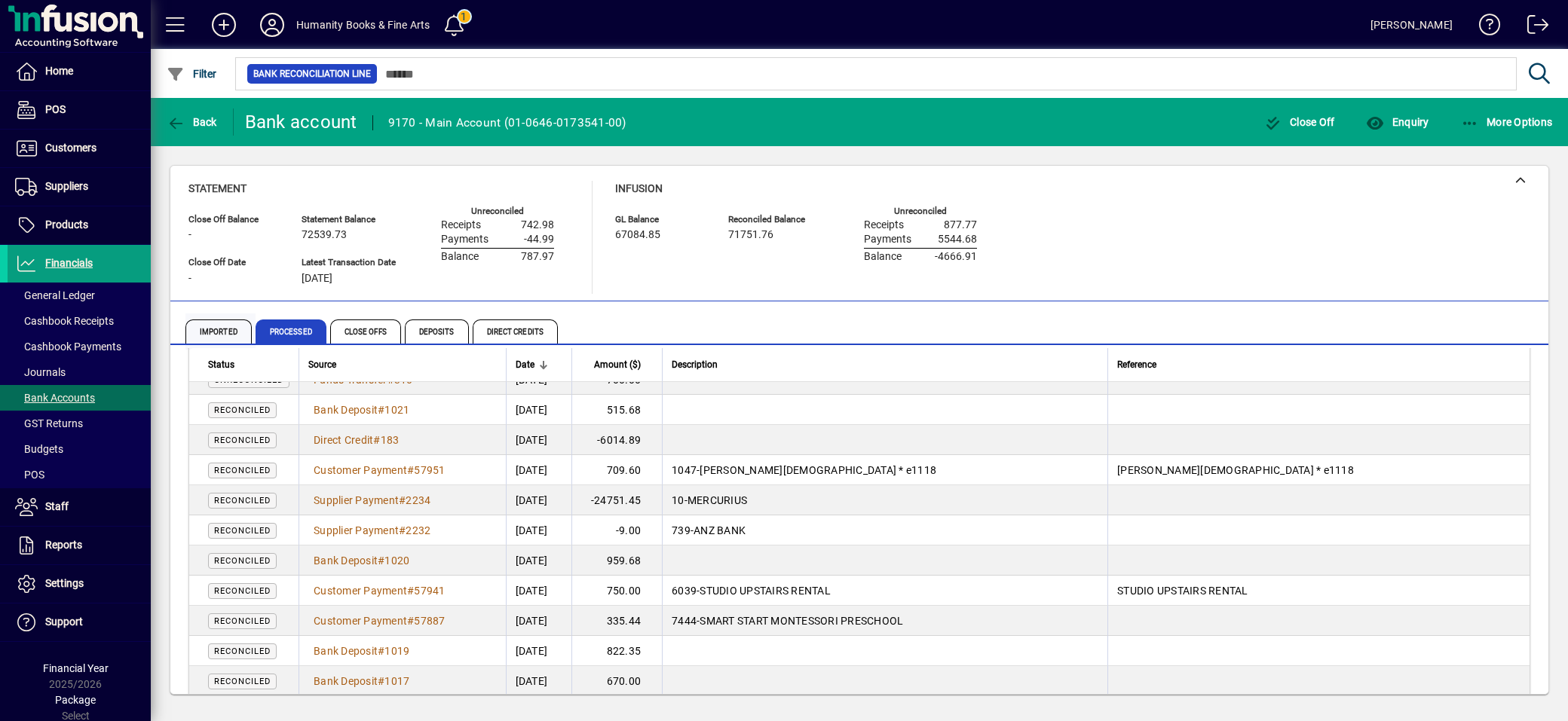
click at [222, 324] on span "Imported" at bounding box center [218, 331] width 66 height 24
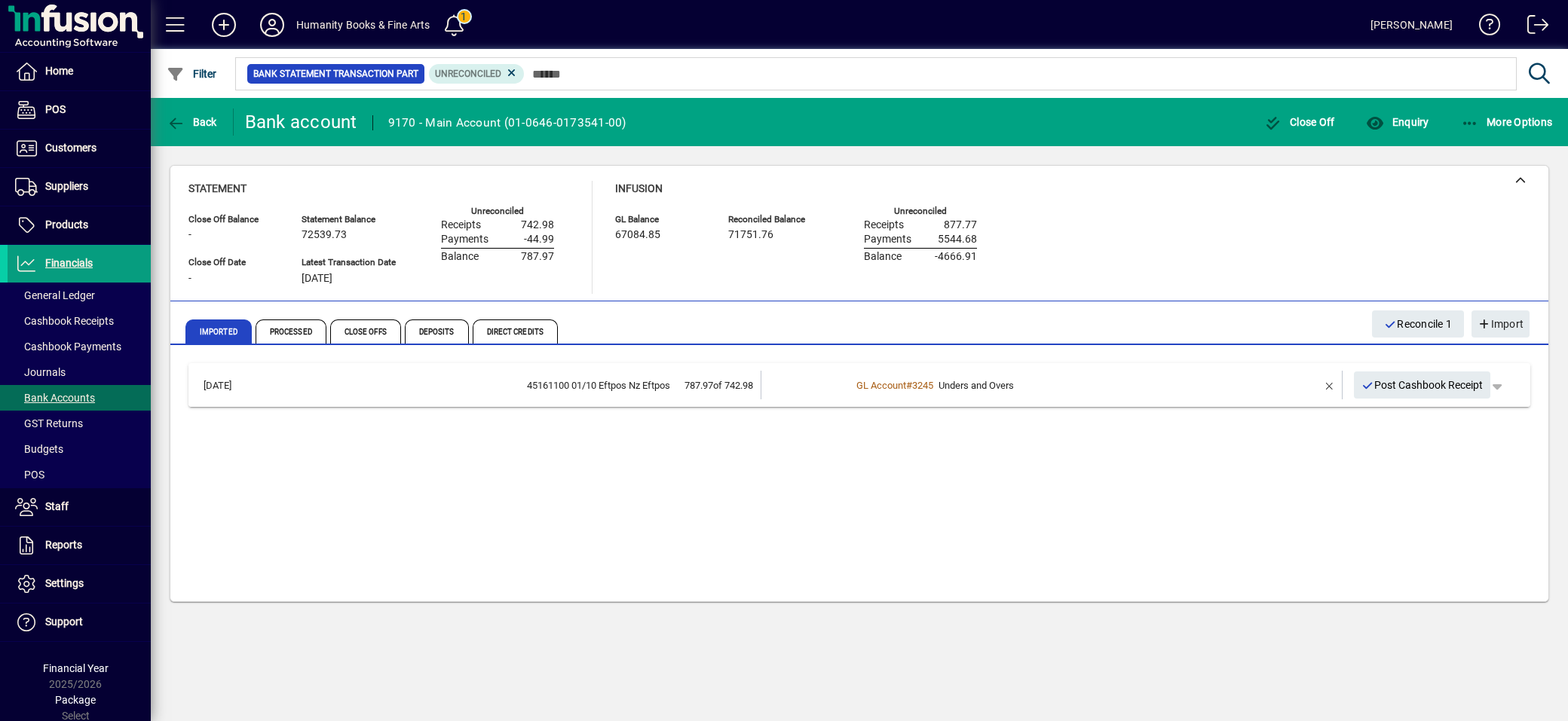
click at [800, 394] on td at bounding box center [805, 385] width 90 height 29
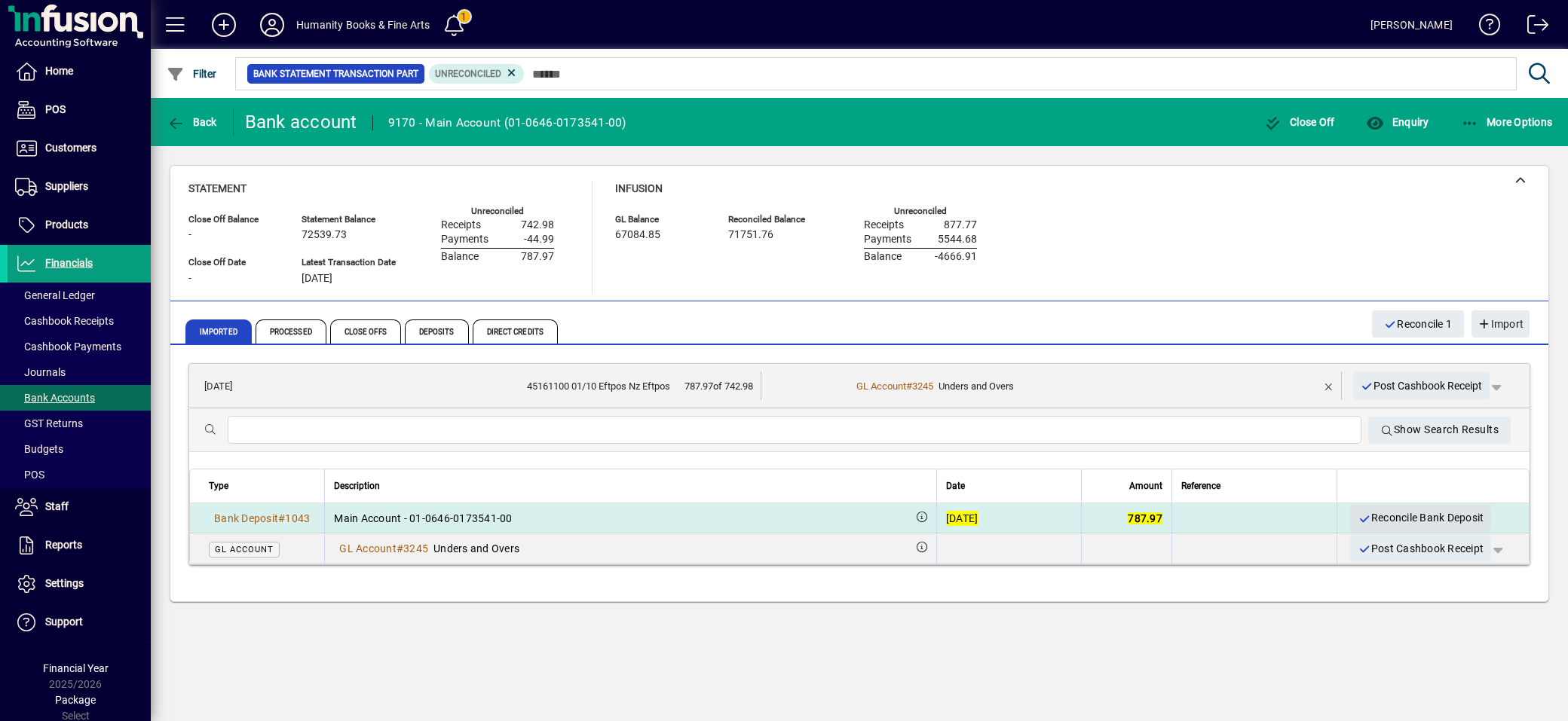
click at [1403, 514] on span "Reconcile Bank Deposit" at bounding box center [1420, 518] width 126 height 25
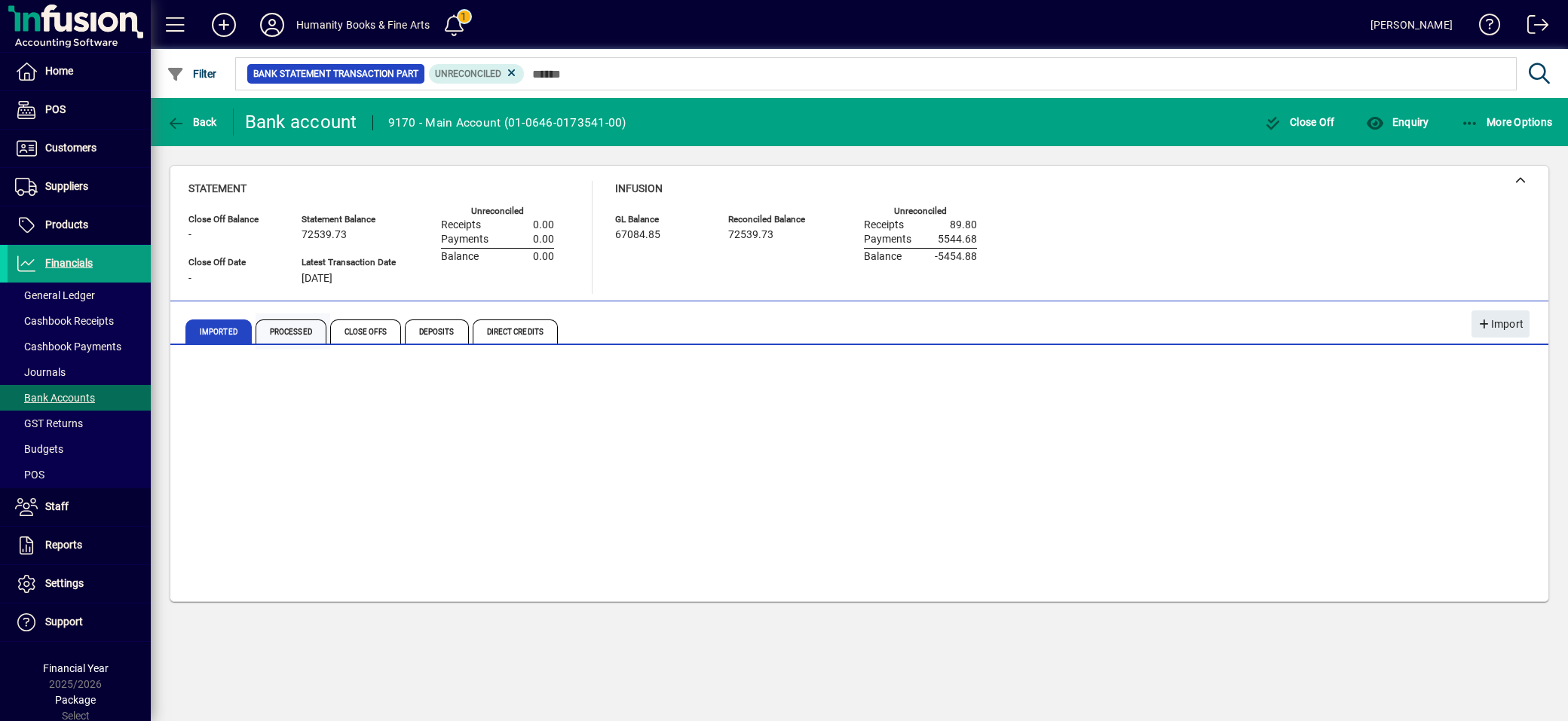
click at [285, 335] on span "Processed" at bounding box center [291, 331] width 71 height 24
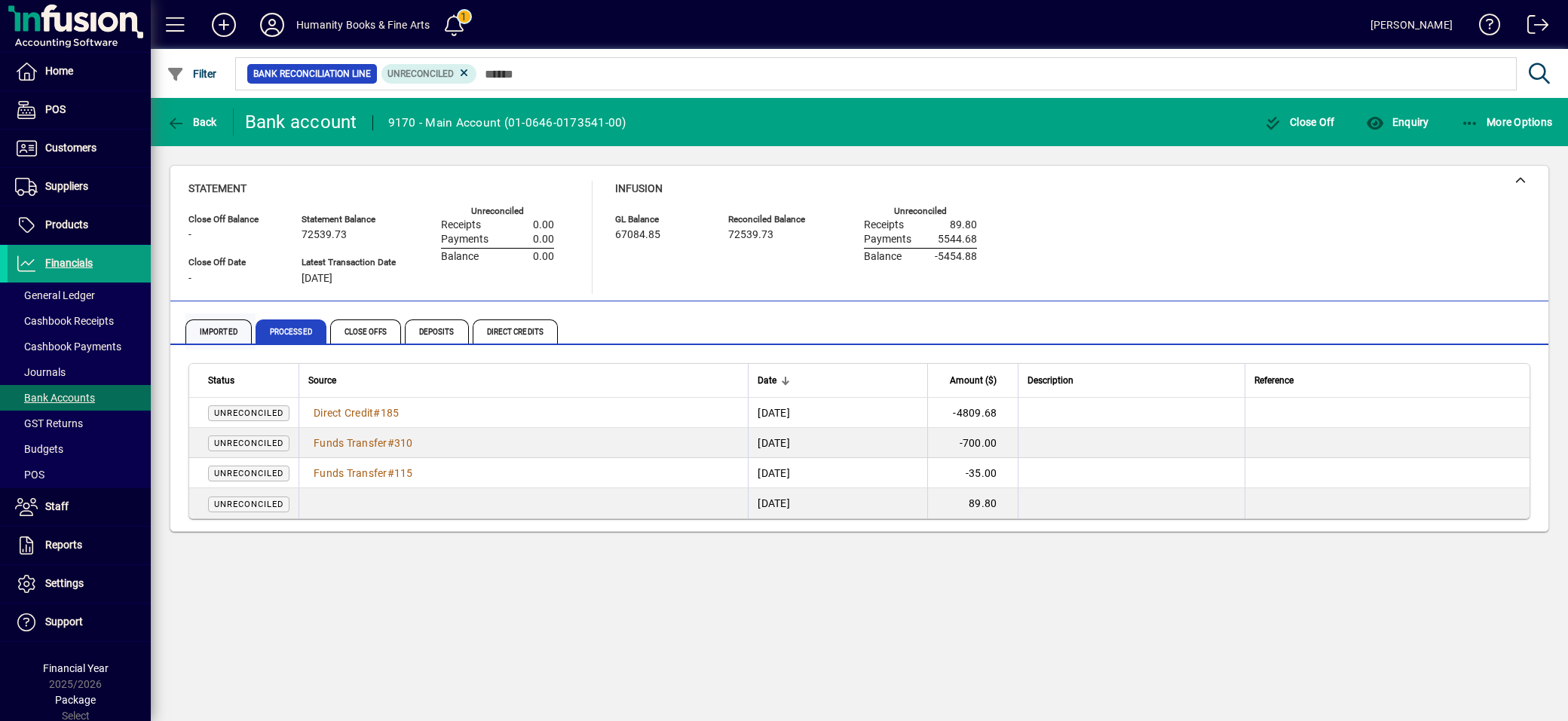
click at [201, 322] on span "Imported" at bounding box center [218, 331] width 66 height 24
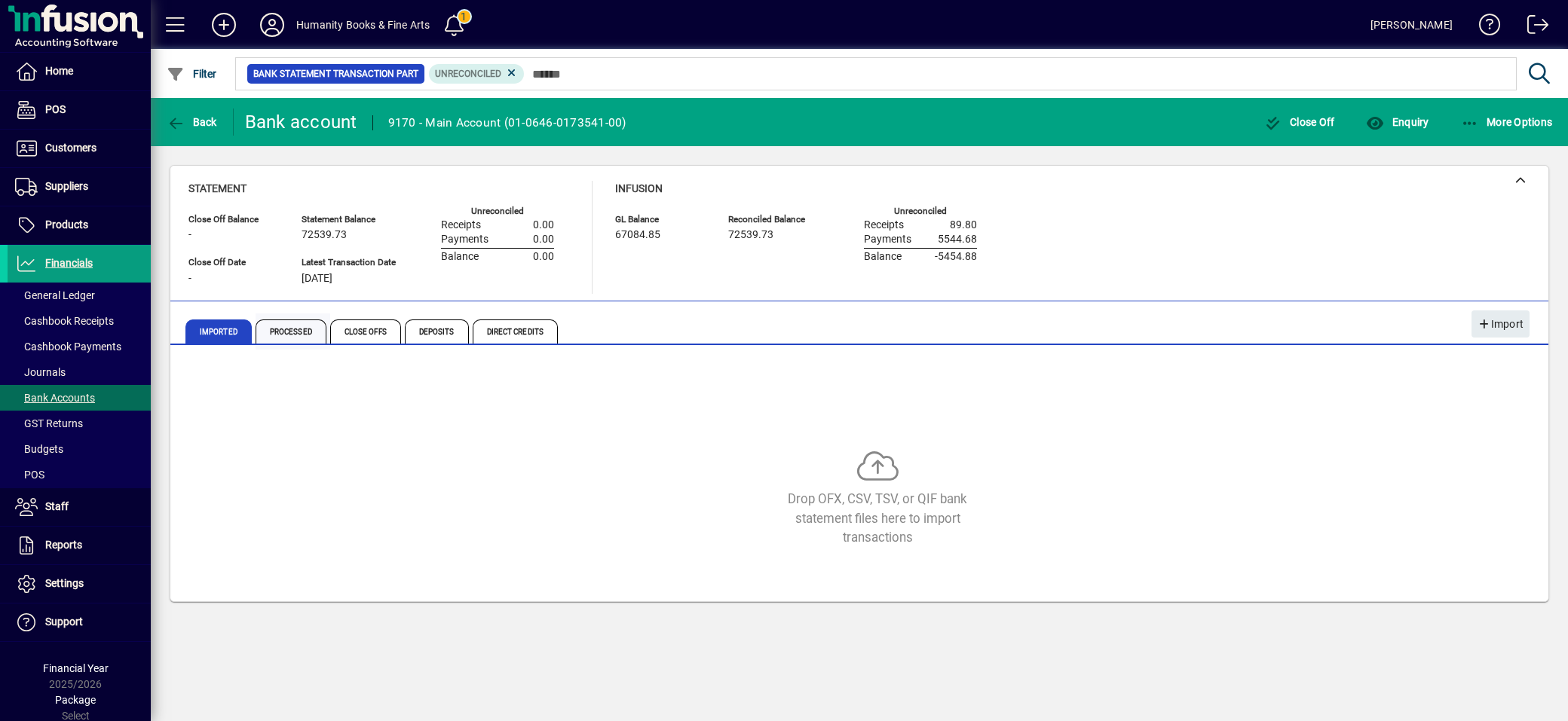
click at [280, 327] on span "Processed" at bounding box center [291, 331] width 71 height 24
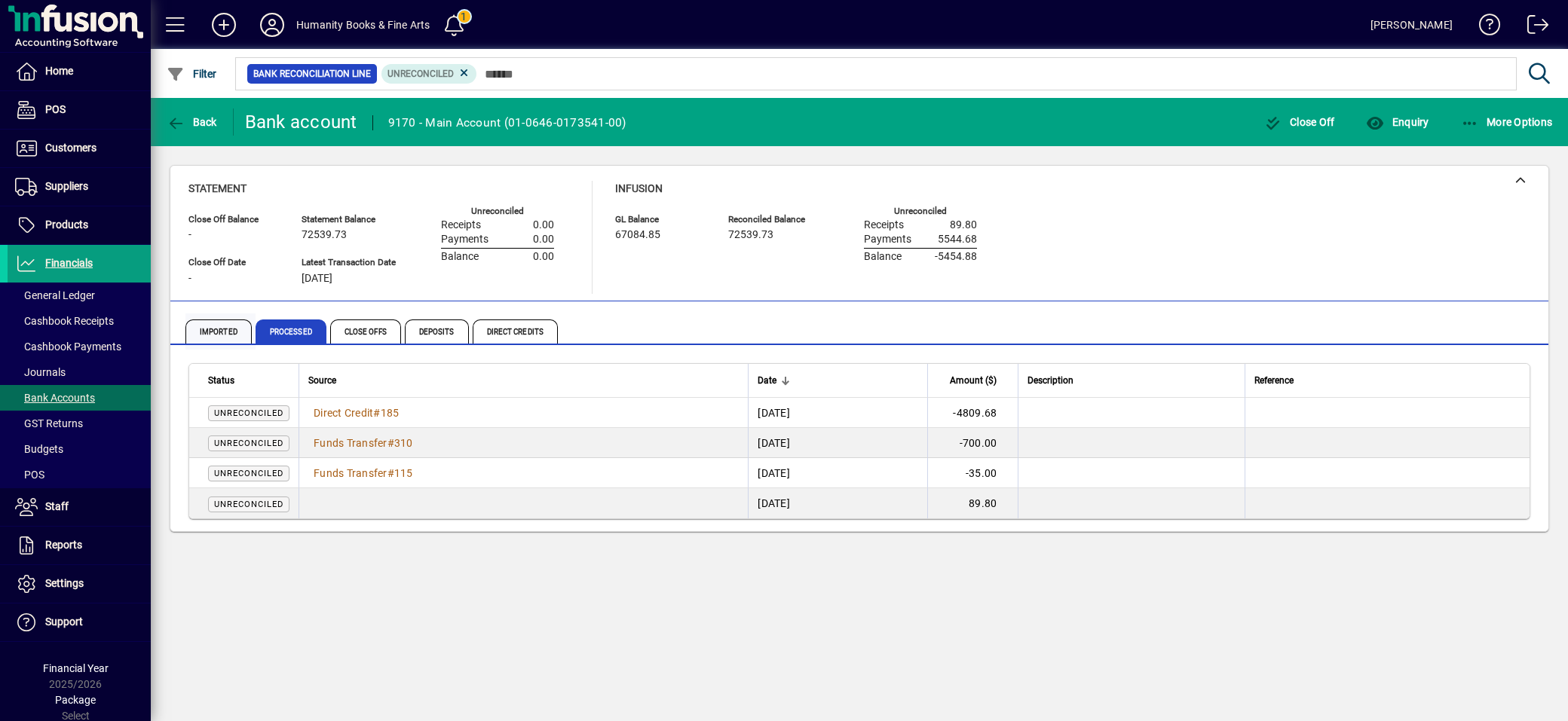
click at [221, 329] on span "Imported" at bounding box center [218, 331] width 66 height 24
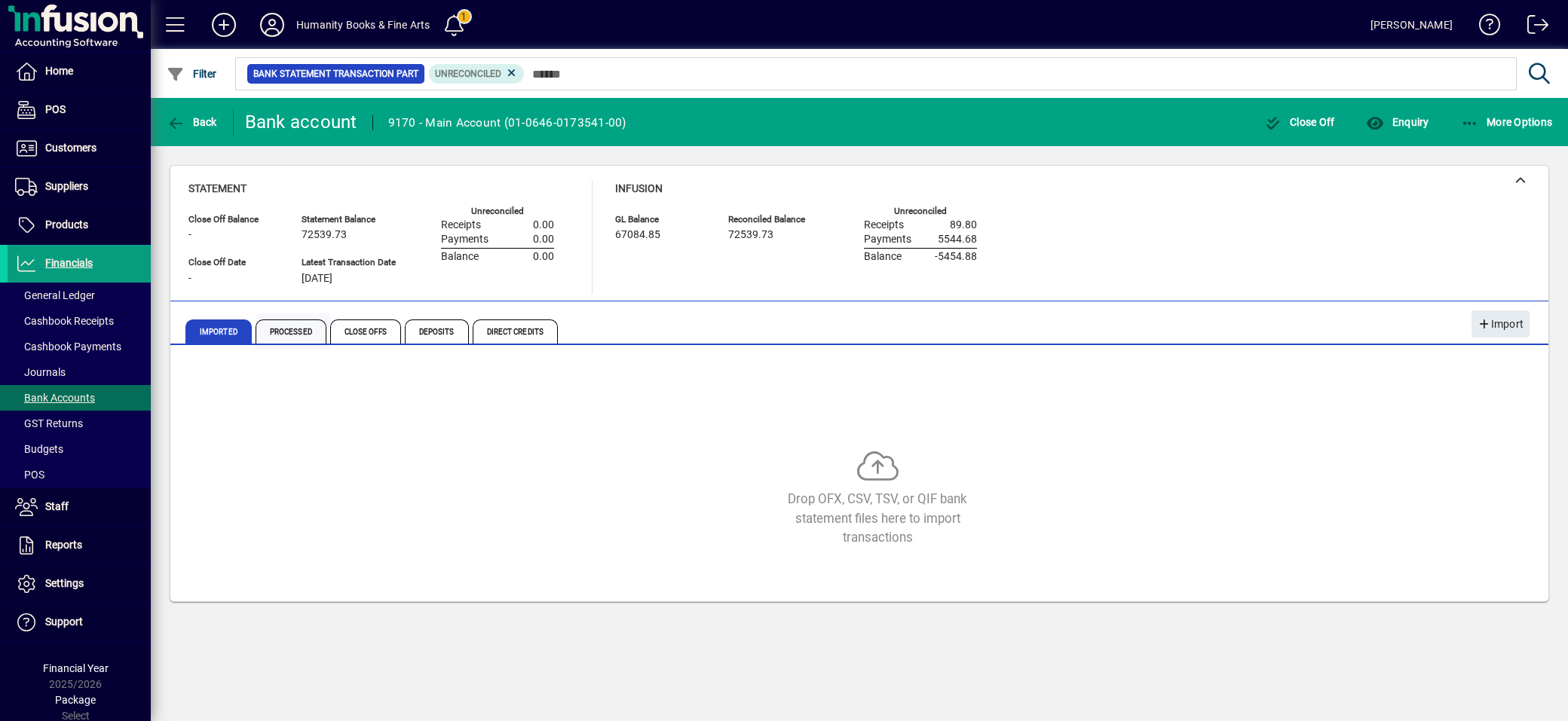
click at [292, 326] on span "Processed" at bounding box center [291, 331] width 71 height 24
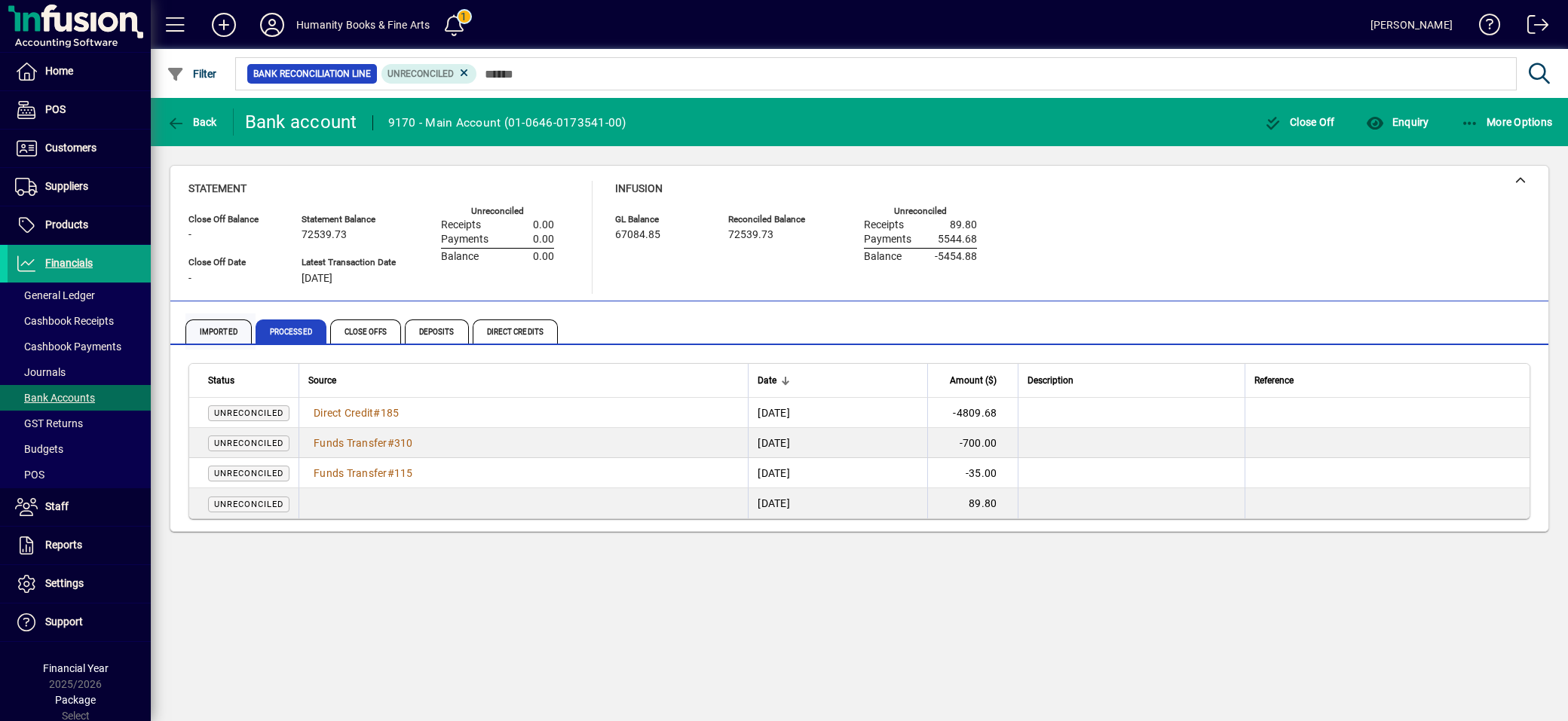
click at [205, 327] on span "Imported" at bounding box center [218, 331] width 66 height 24
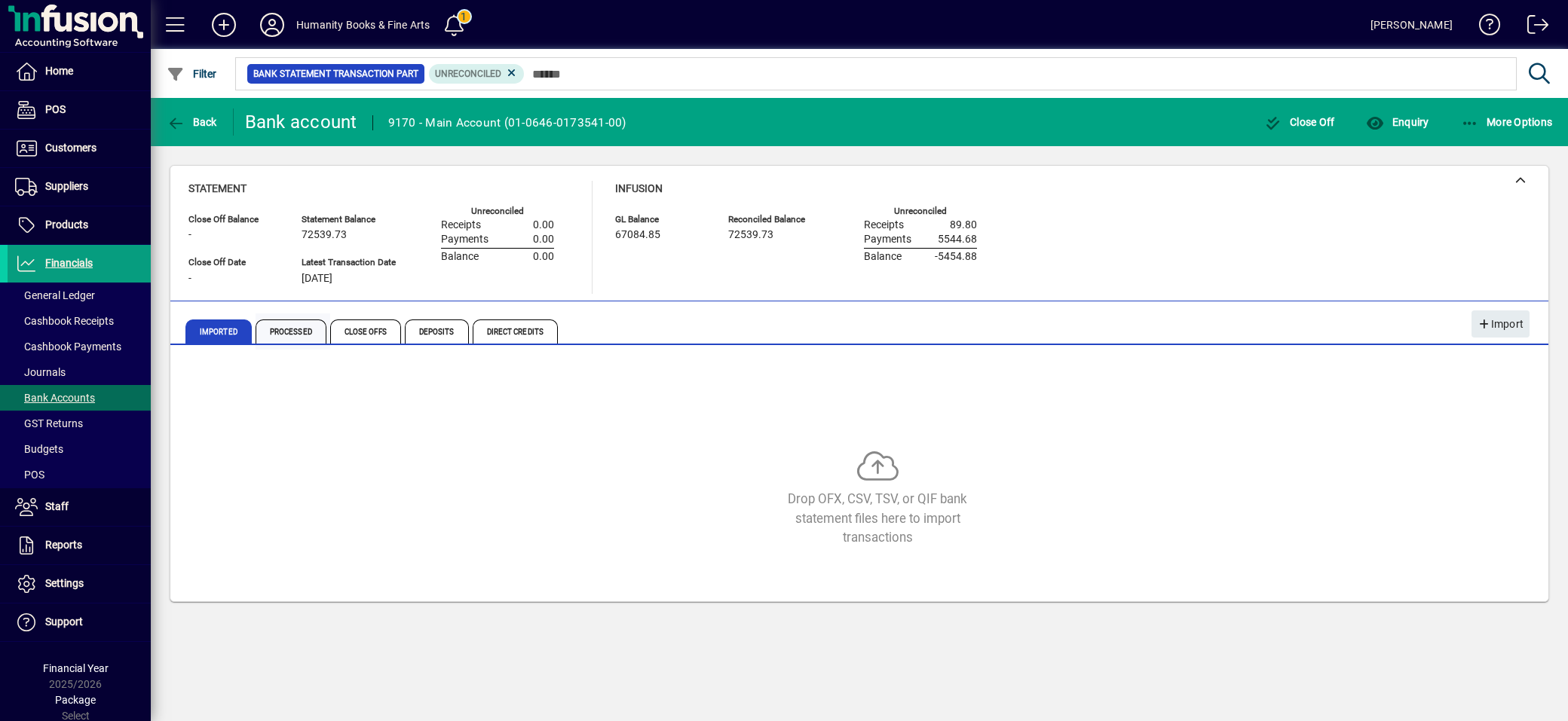
click at [296, 332] on span "Processed" at bounding box center [291, 331] width 71 height 24
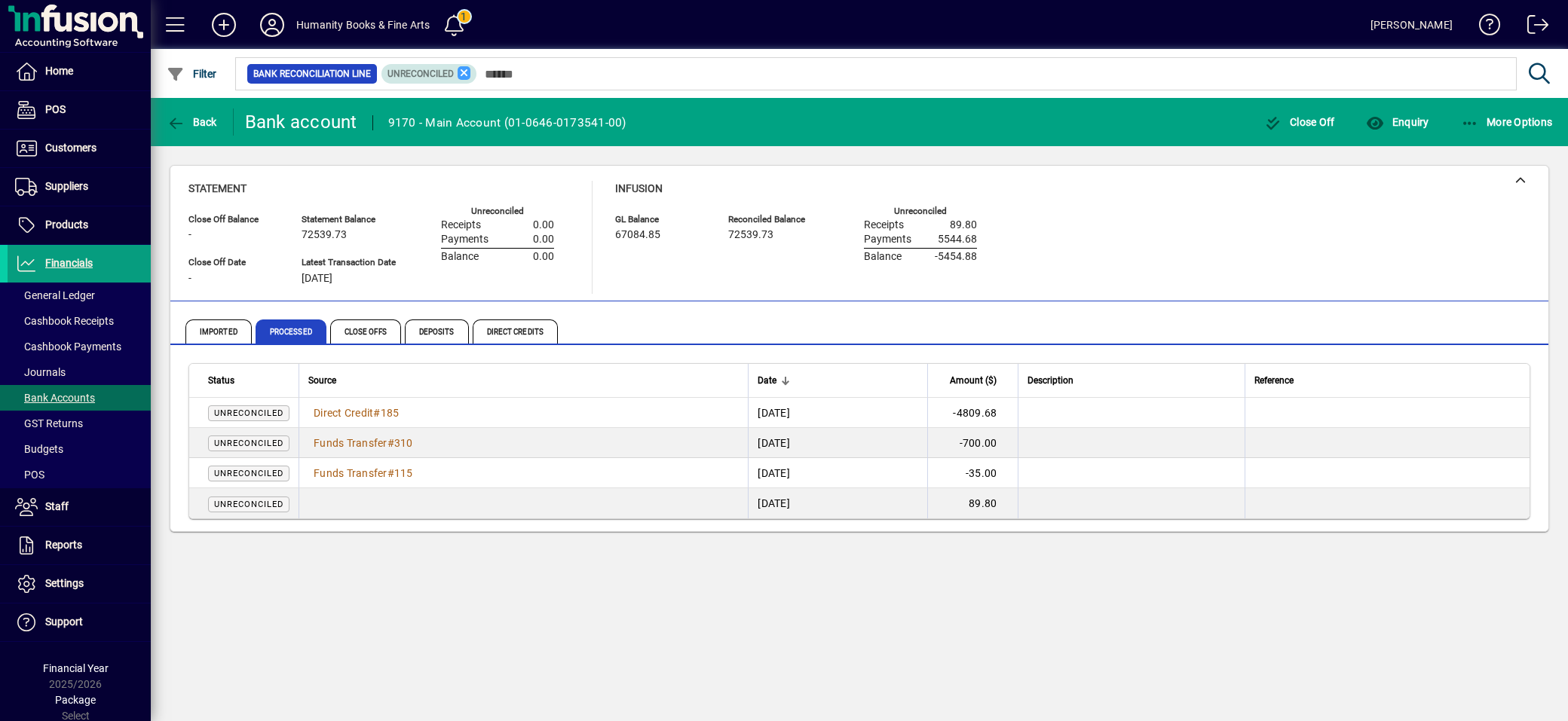
click at [466, 69] on icon at bounding box center [464, 73] width 14 height 14
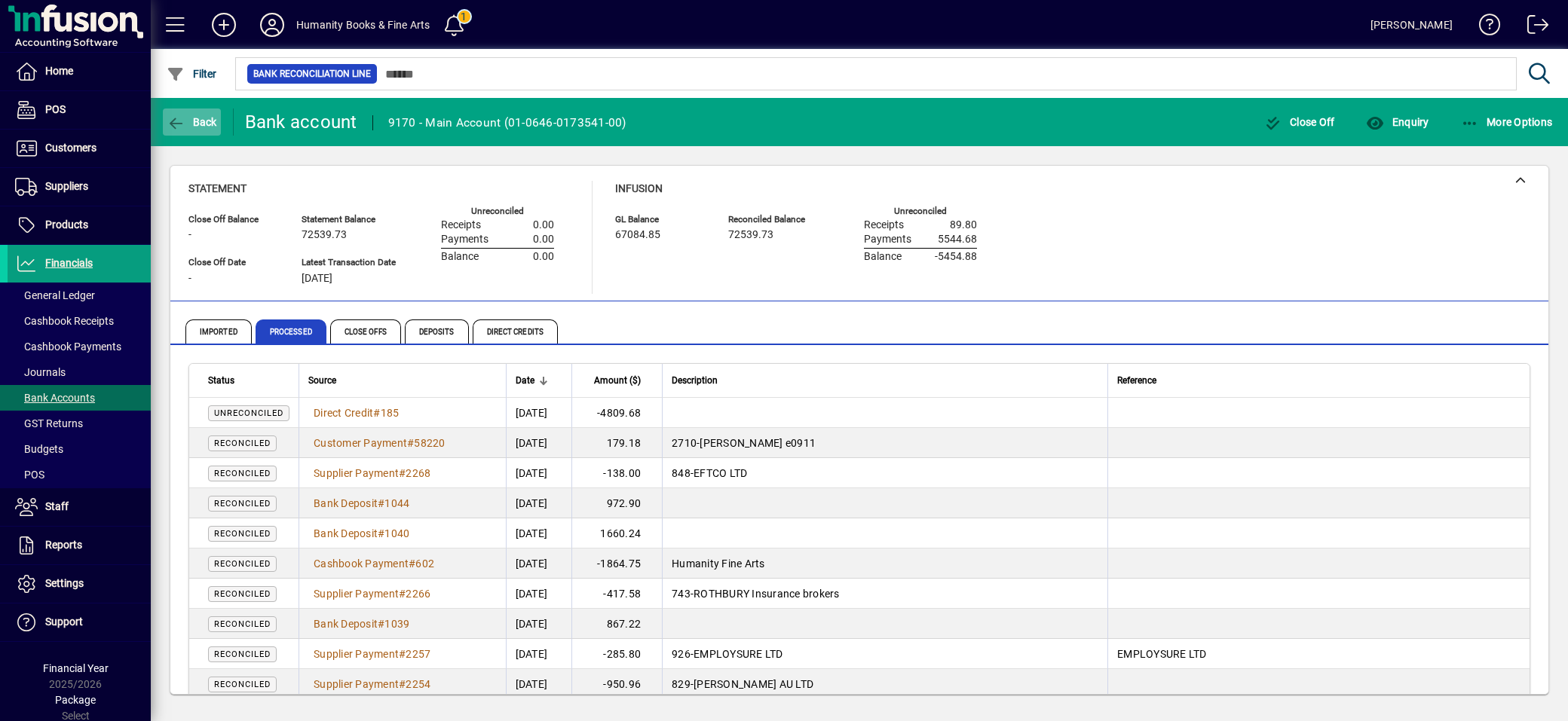
click at [176, 113] on span "button" at bounding box center [192, 122] width 58 height 36
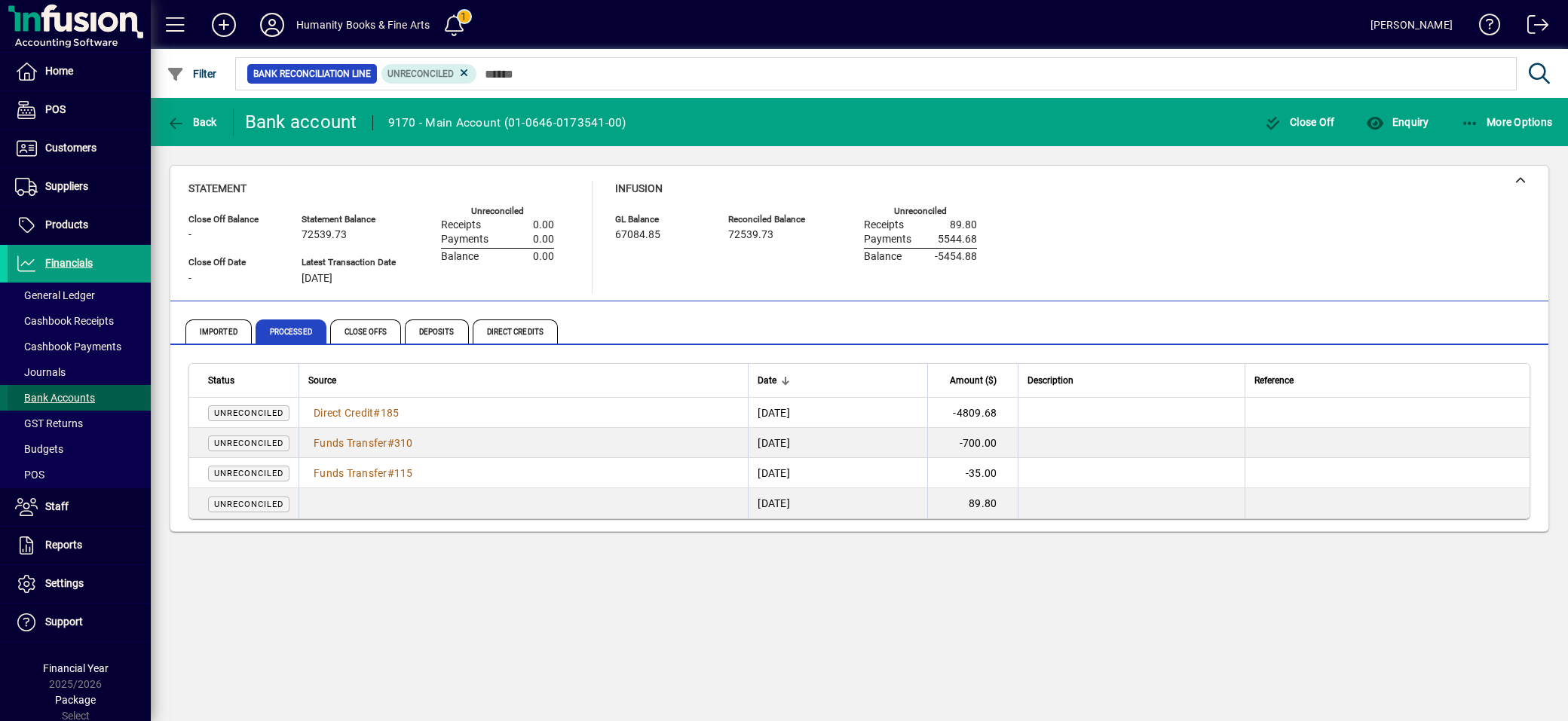
click at [89, 385] on span at bounding box center [79, 397] width 143 height 36
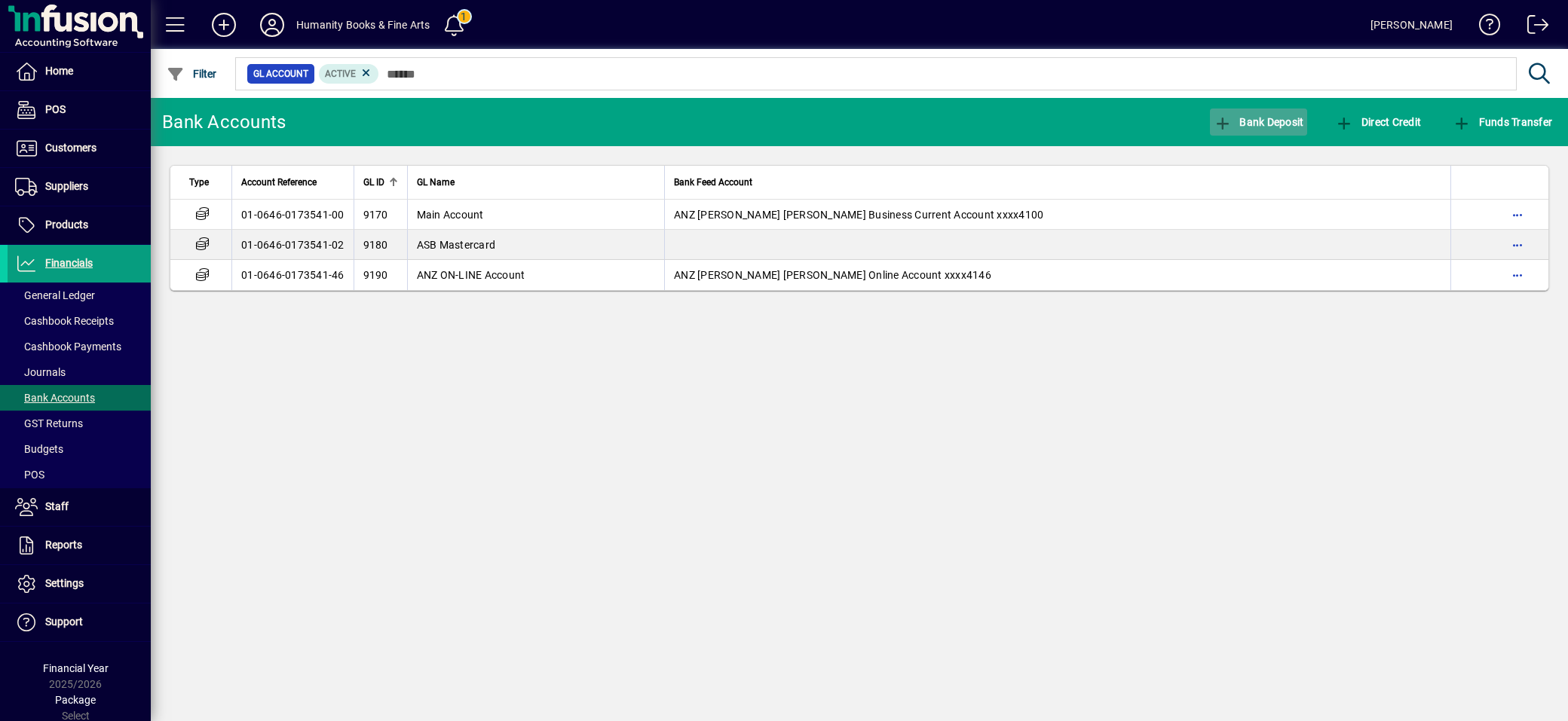
click at [1294, 121] on span "Bank Deposit" at bounding box center [1258, 122] width 90 height 12
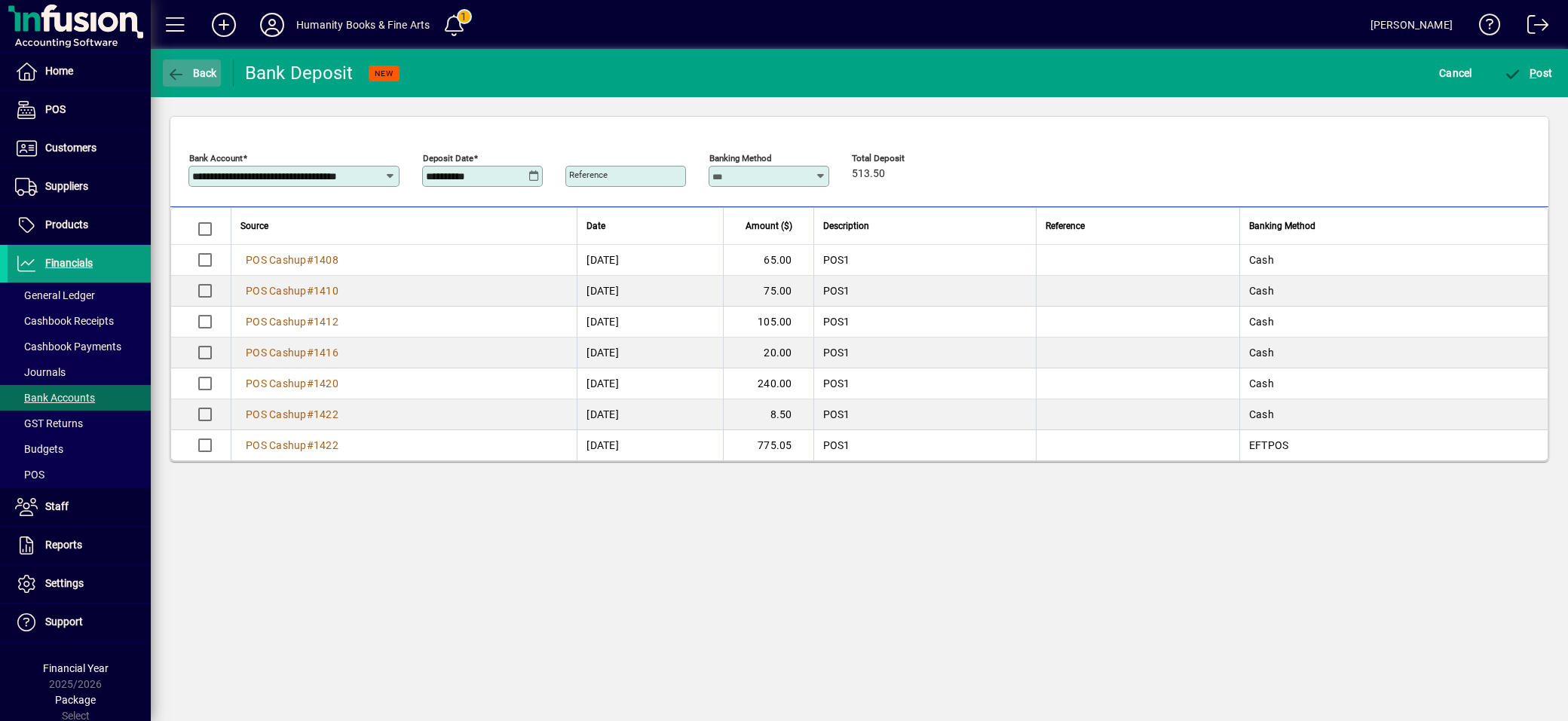
click at [168, 73] on icon "button" at bounding box center [176, 74] width 19 height 15
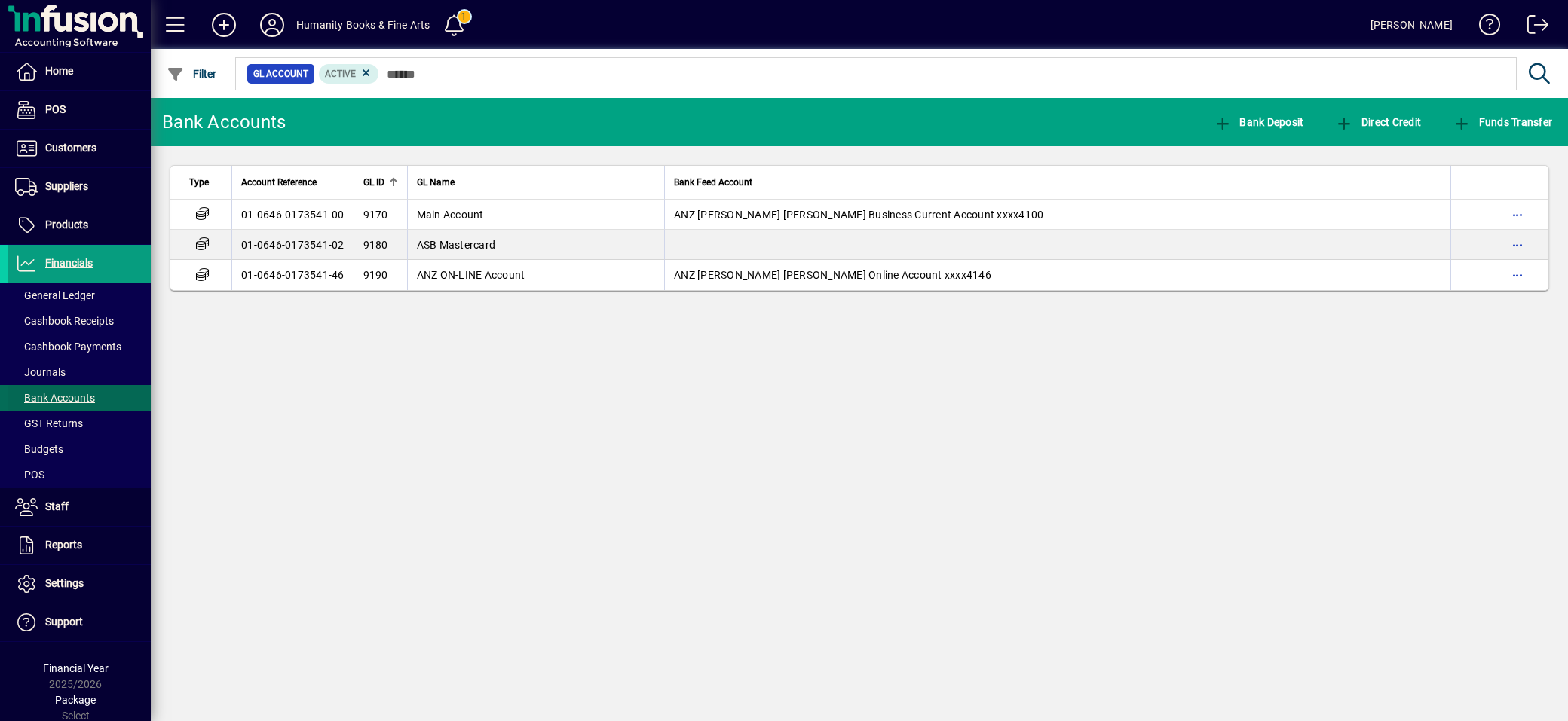
click at [41, 399] on span "Bank Accounts" at bounding box center [55, 397] width 80 height 12
